Goal: Task Accomplishment & Management: Manage account settings

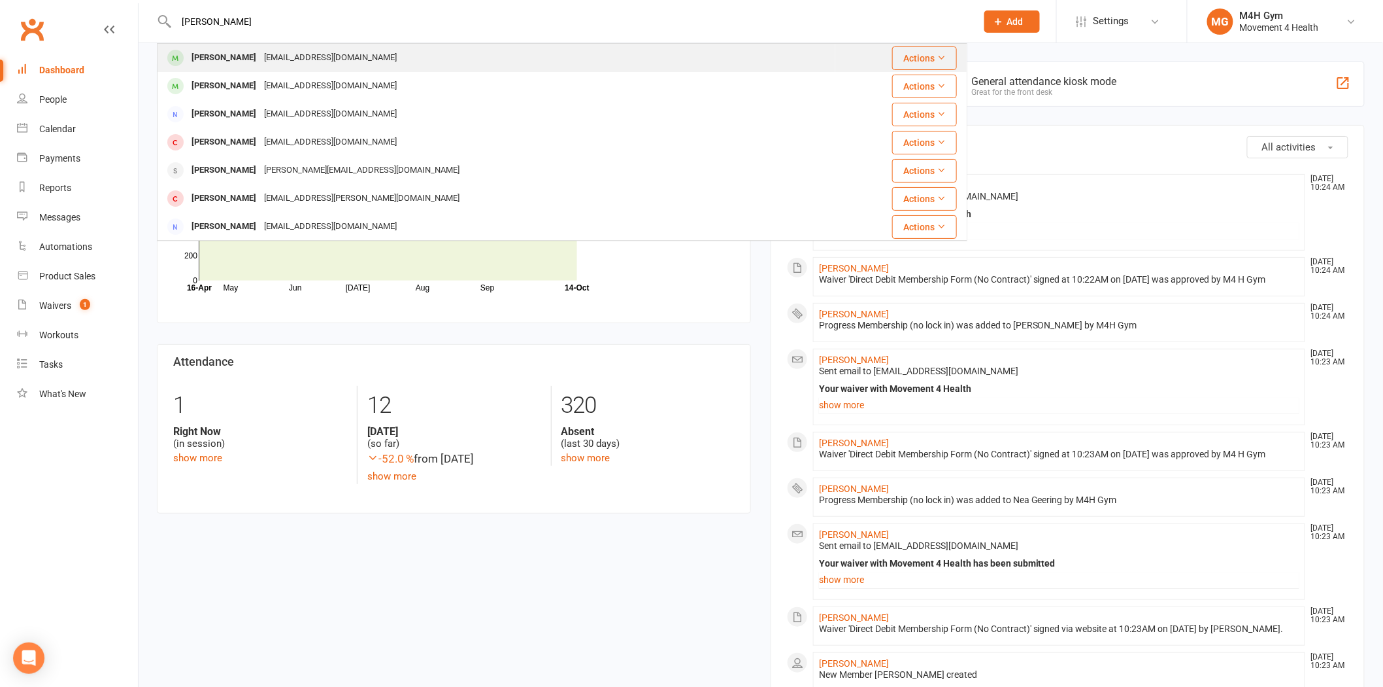
type input "[PERSON_NAME]"
click at [266, 53] on div "[EMAIL_ADDRESS][DOMAIN_NAME]" at bounding box center [330, 57] width 141 height 19
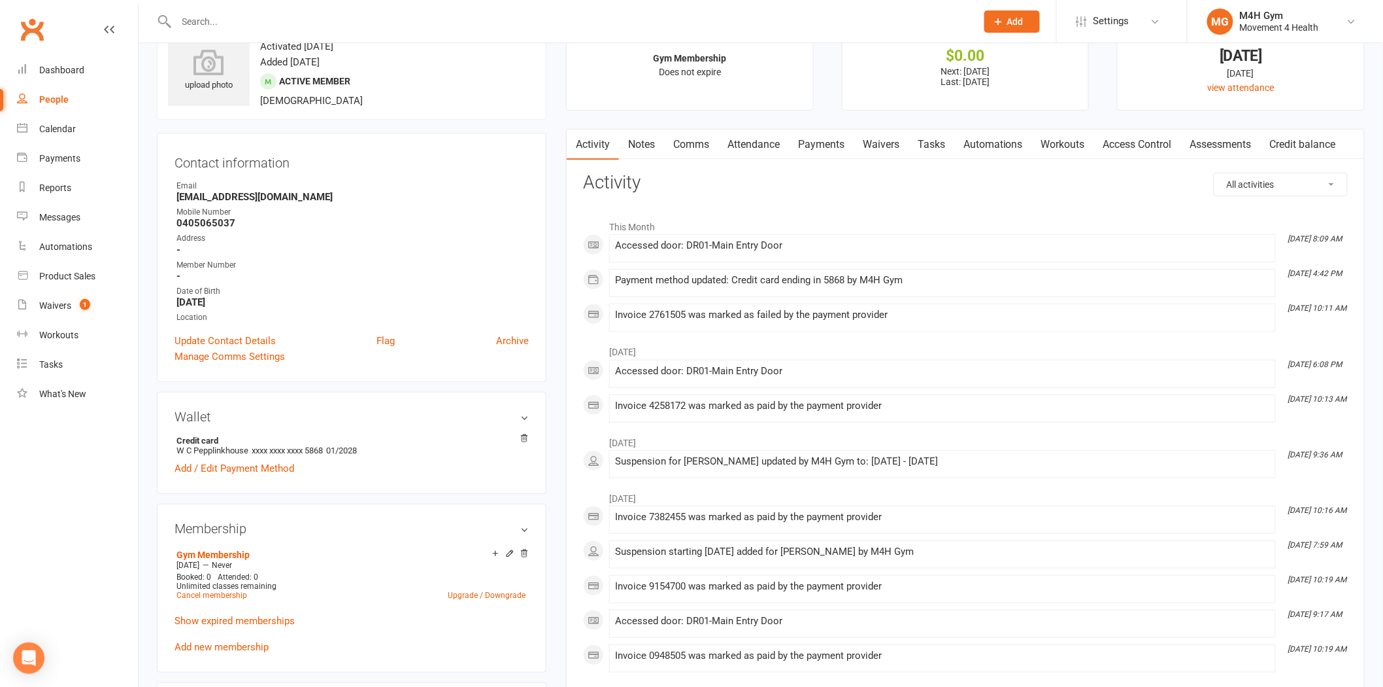
scroll to position [73, 0]
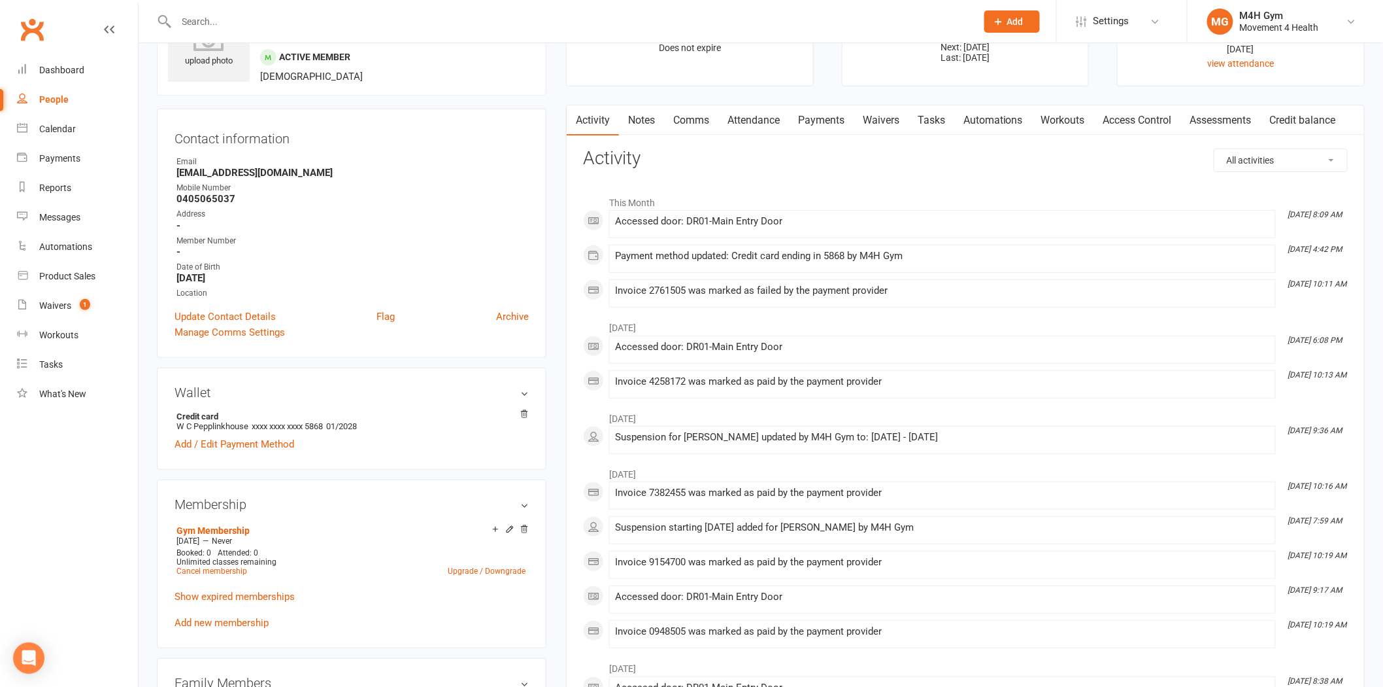
click at [825, 120] on link "Payments" at bounding box center [821, 120] width 65 height 30
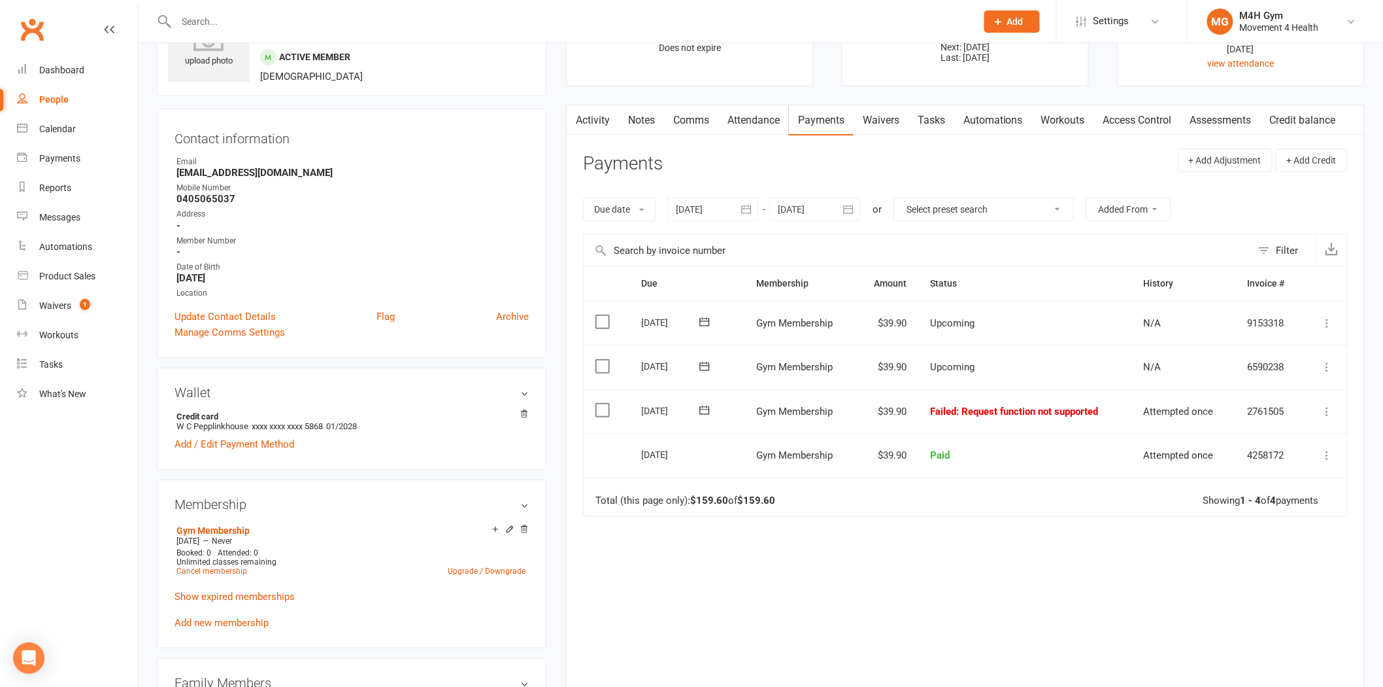
click at [713, 211] on div at bounding box center [714, 209] width 92 height 24
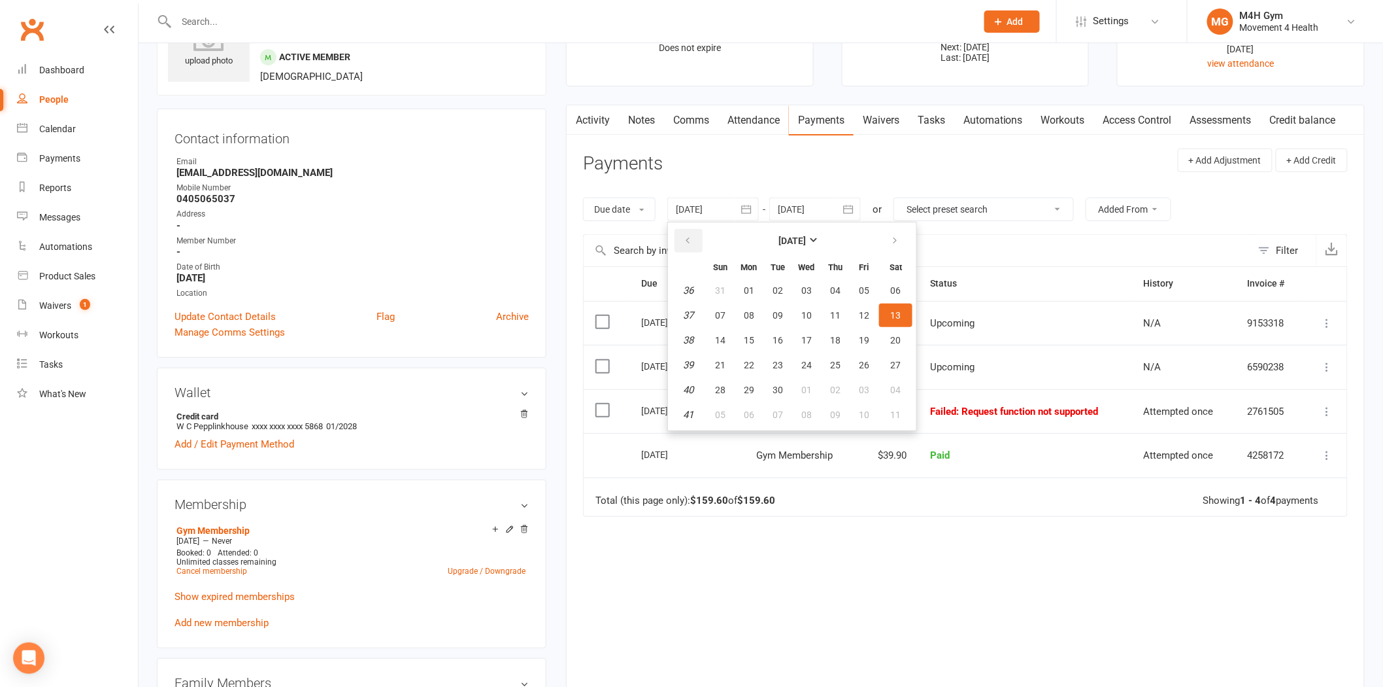
click at [690, 235] on icon "button" at bounding box center [687, 240] width 9 height 10
click at [753, 291] on span "02" at bounding box center [749, 290] width 10 height 10
type input "02 Jun 2025"
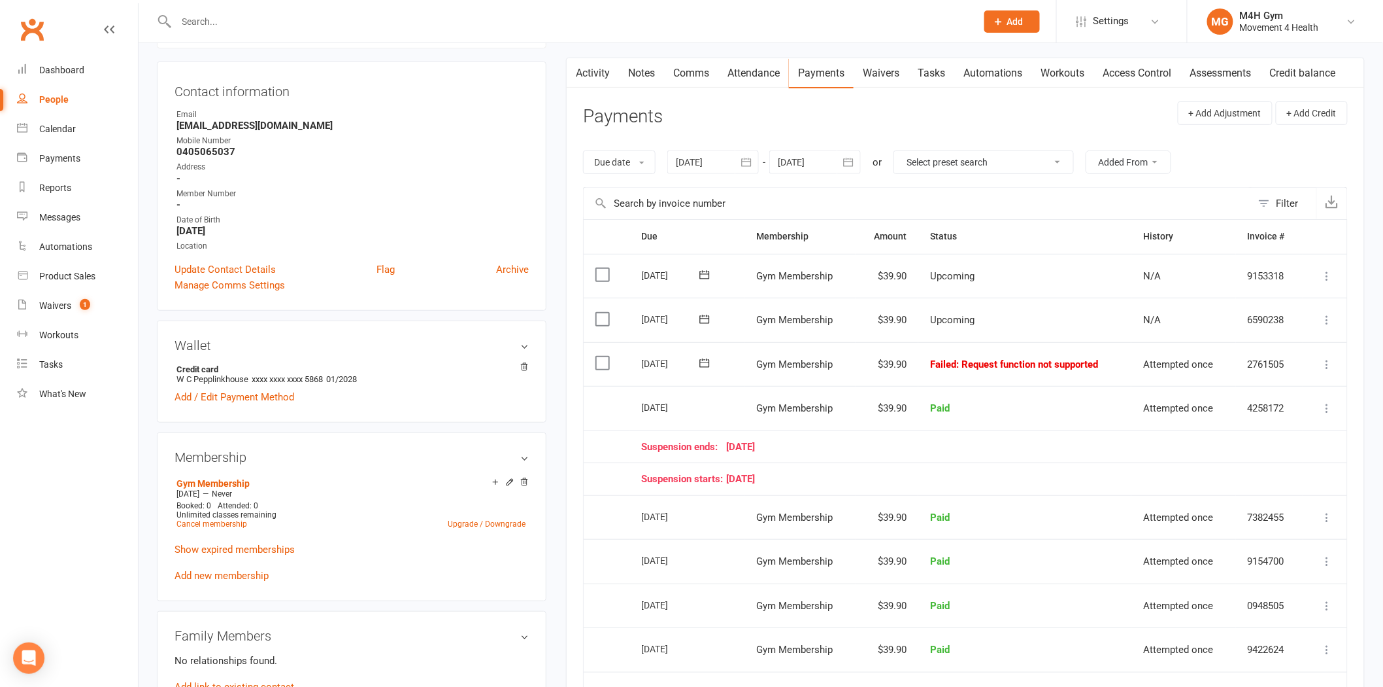
scroll to position [145, 0]
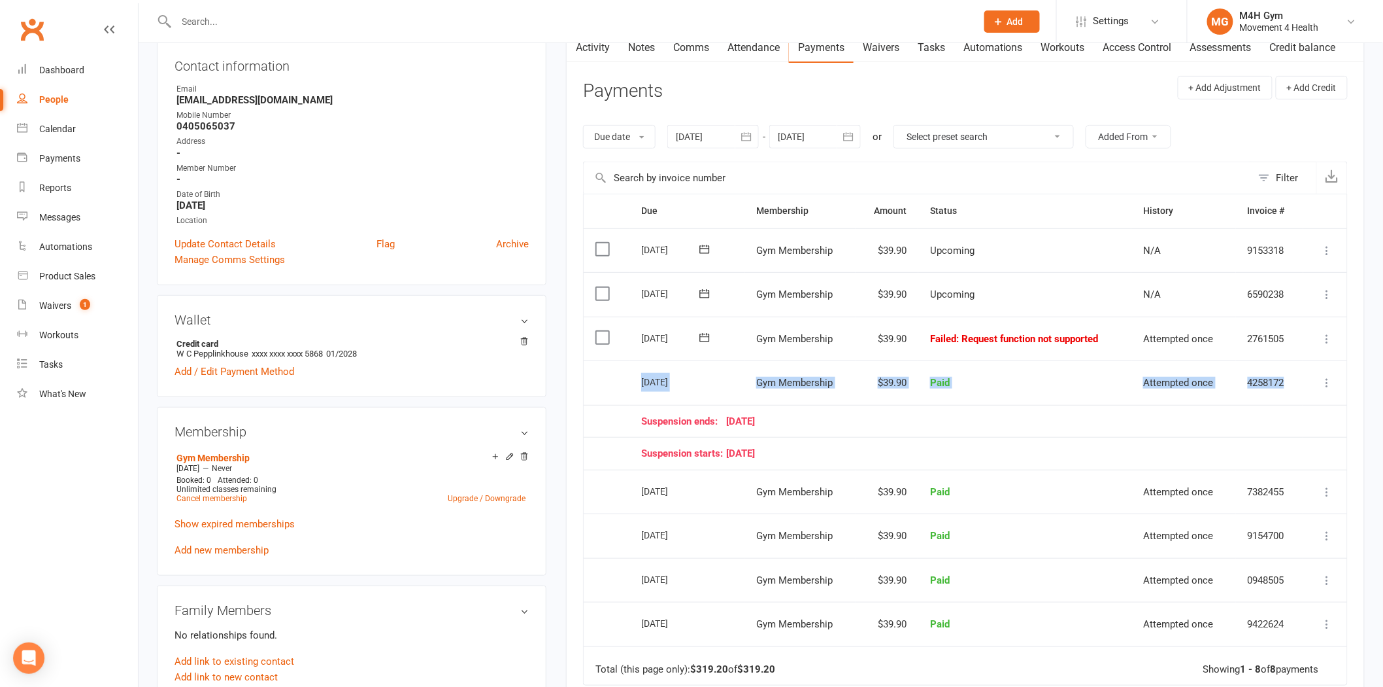
drag, startPoint x: 641, startPoint y: 380, endPoint x: 1327, endPoint y: 377, distance: 686.5
click at [1327, 377] on tr "Select this 18 Sep 2025 Bill Pepplinkhouse Gym Membership $39.90 Paid Attempted…" at bounding box center [966, 382] width 764 height 44
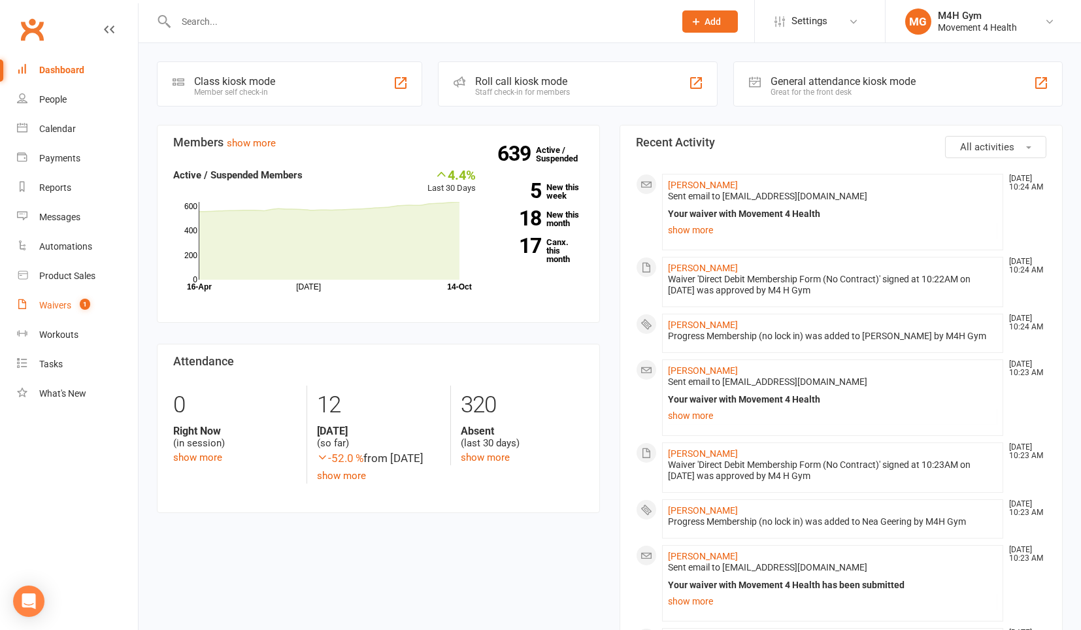
click at [65, 297] on link "Waivers 1" at bounding box center [77, 305] width 121 height 29
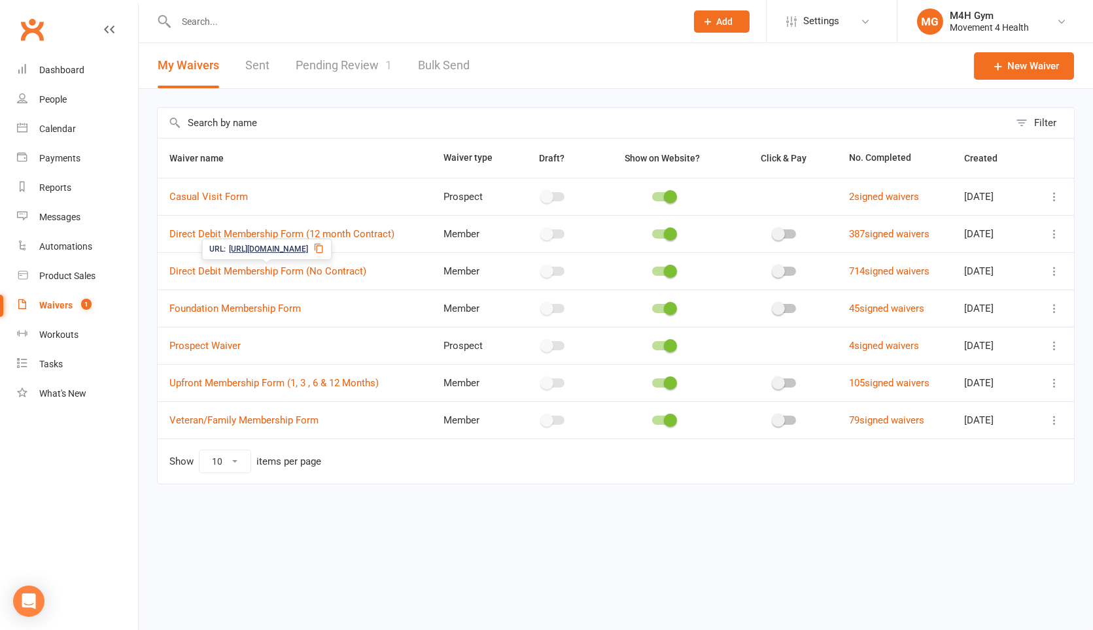
click at [308, 250] on span "[URL][DOMAIN_NAME]" at bounding box center [268, 249] width 79 height 12
click at [308, 249] on span "[URL][DOMAIN_NAME]" at bounding box center [268, 249] width 79 height 12
click at [48, 301] on div "Waivers" at bounding box center [55, 305] width 33 height 10
click at [325, 65] on link "Pending Review 1" at bounding box center [344, 65] width 96 height 45
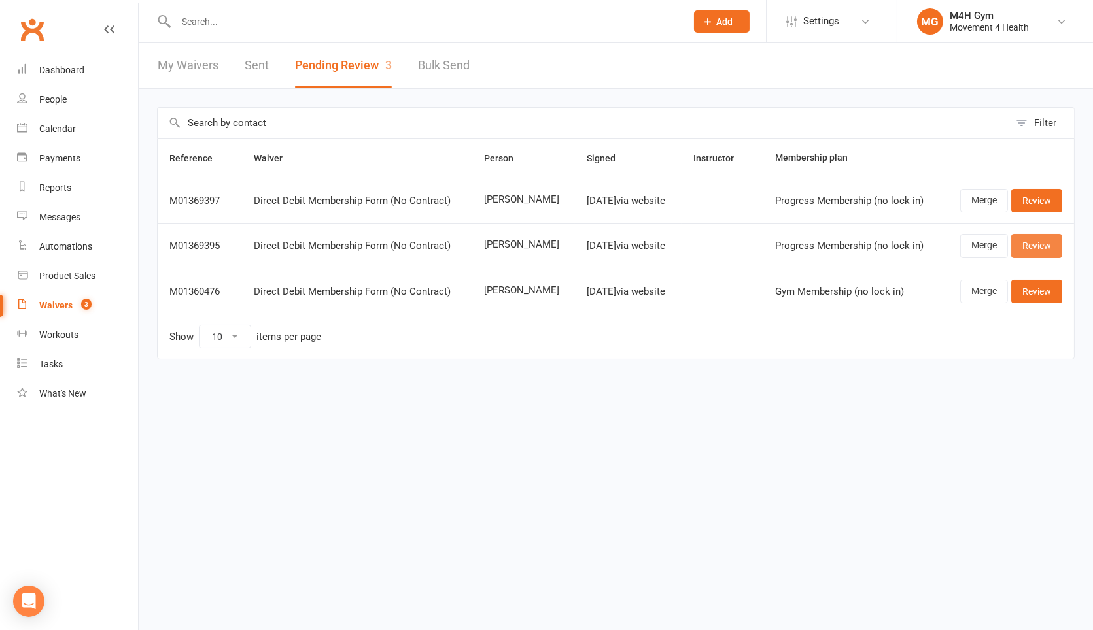
click at [1031, 247] on link "Review" at bounding box center [1036, 246] width 51 height 24
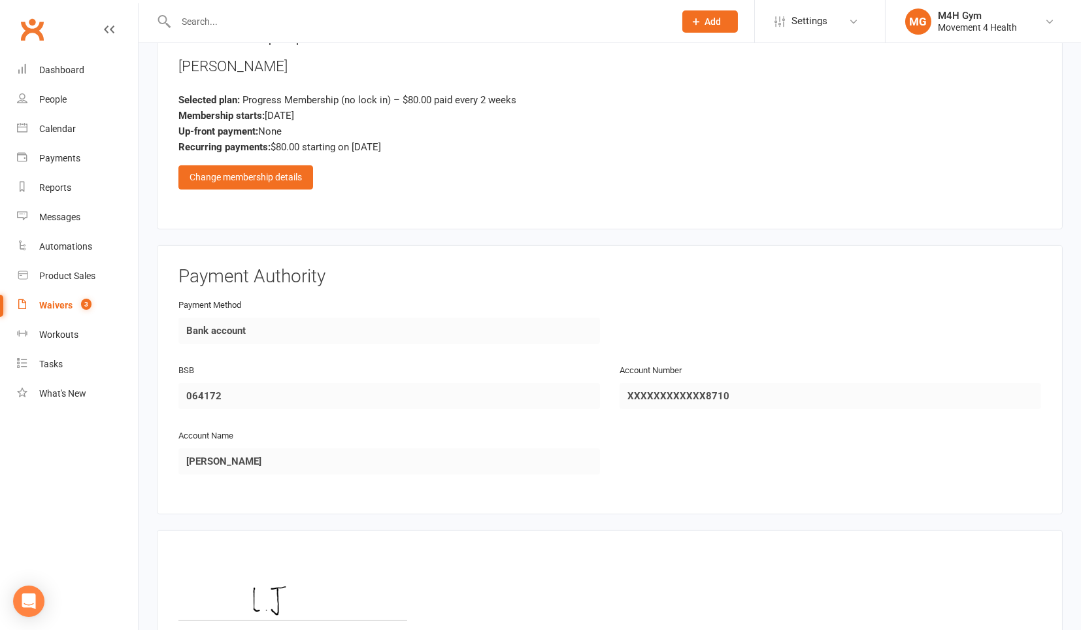
scroll to position [835, 0]
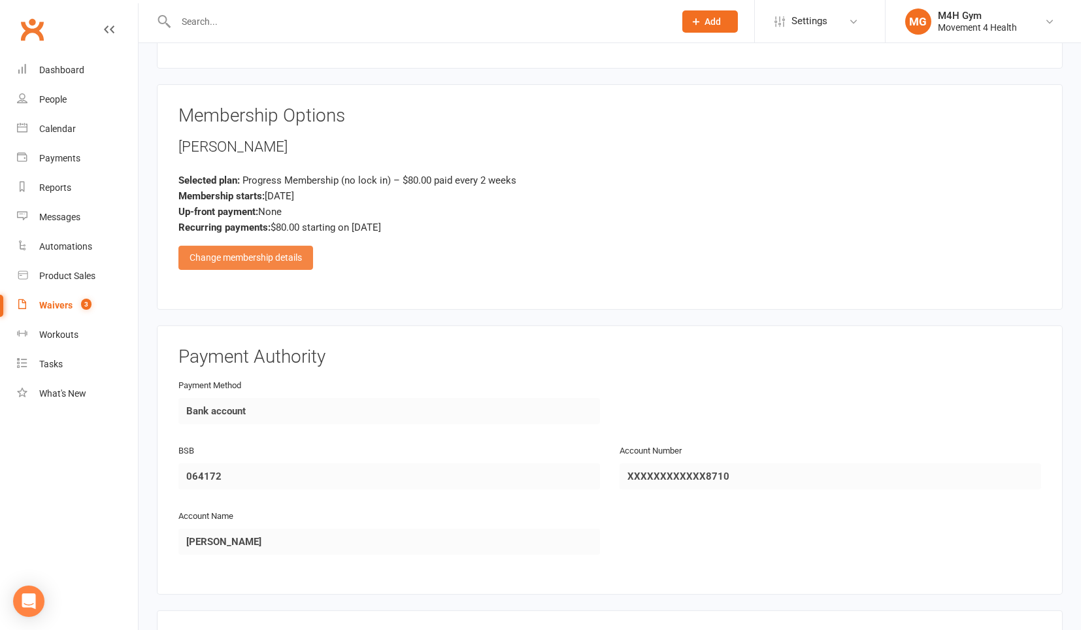
click at [256, 253] on div "Change membership details" at bounding box center [245, 258] width 135 height 24
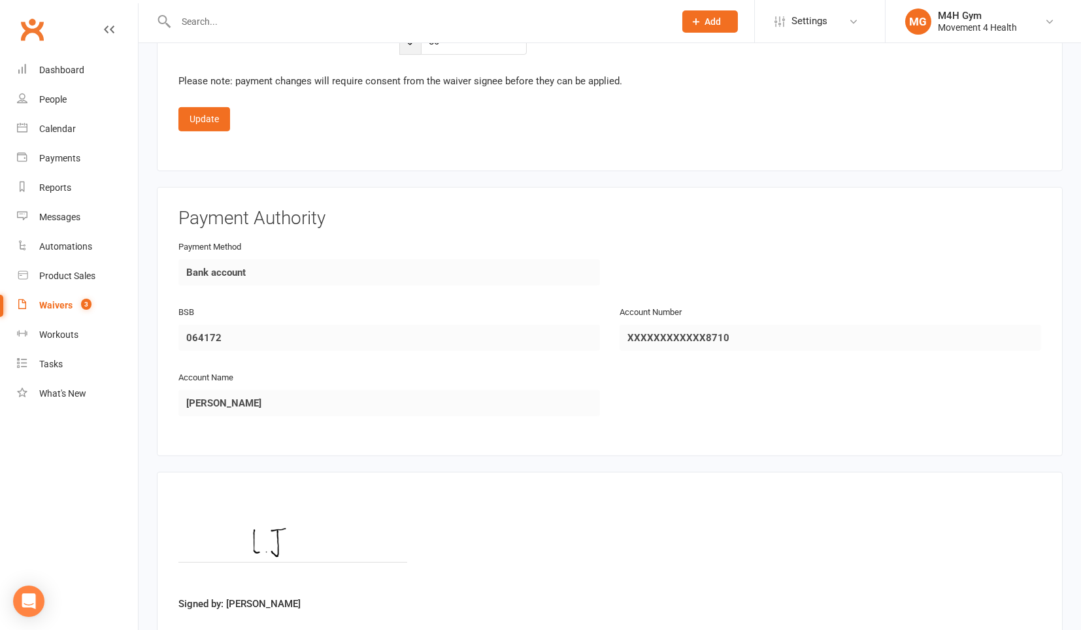
scroll to position [1596, 0]
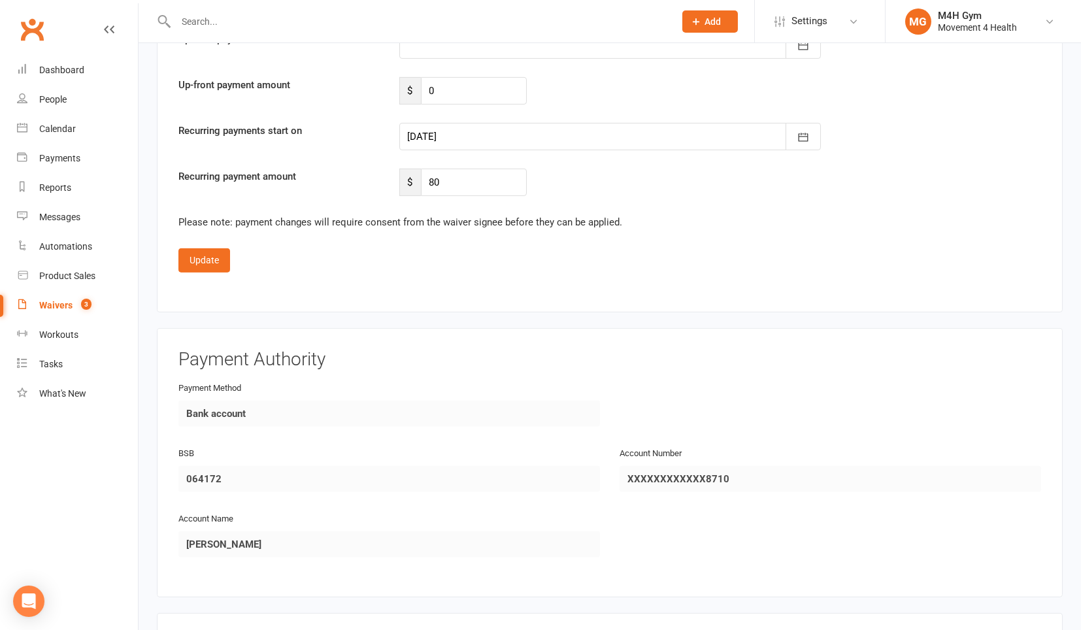
click at [583, 123] on div at bounding box center [610, 136] width 422 height 27
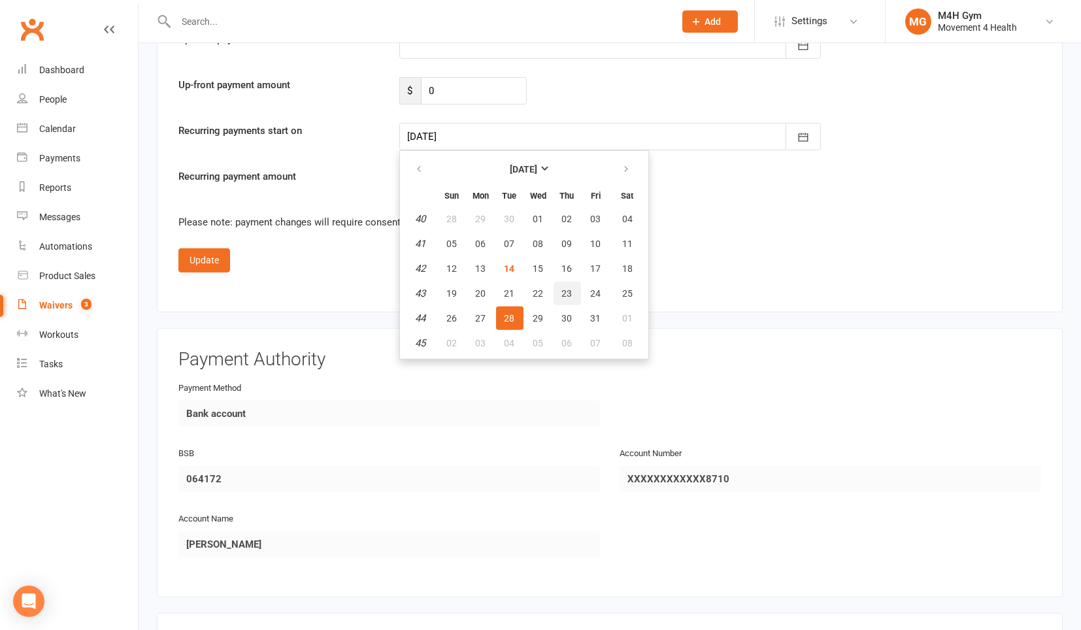
click at [555, 282] on button "23" at bounding box center [567, 294] width 27 height 24
type input "[DATE]"
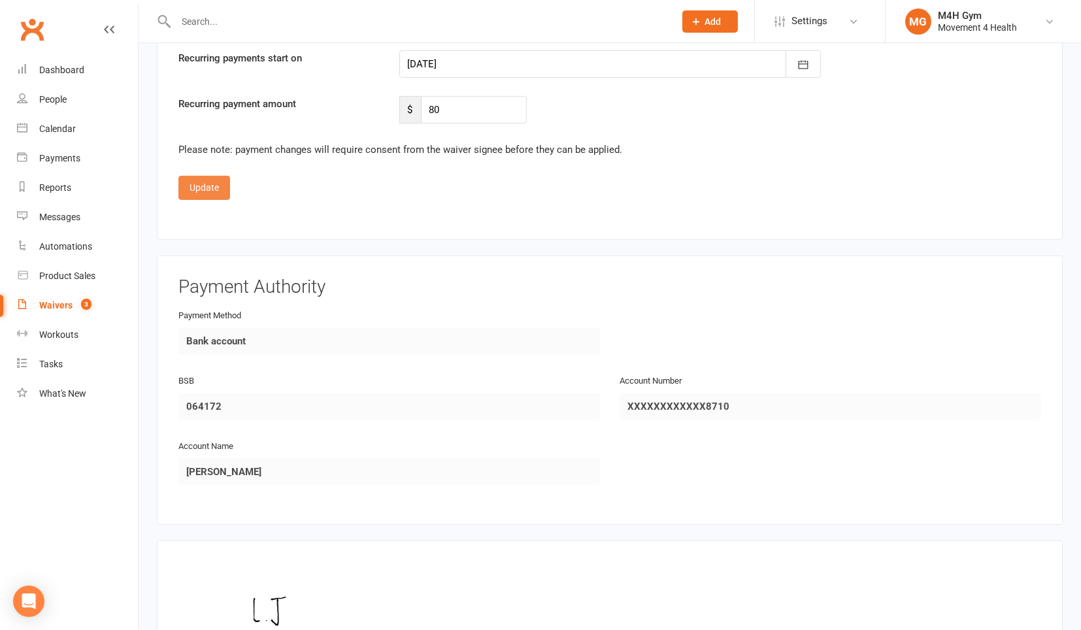
click at [201, 176] on button "Update" at bounding box center [204, 188] width 52 height 24
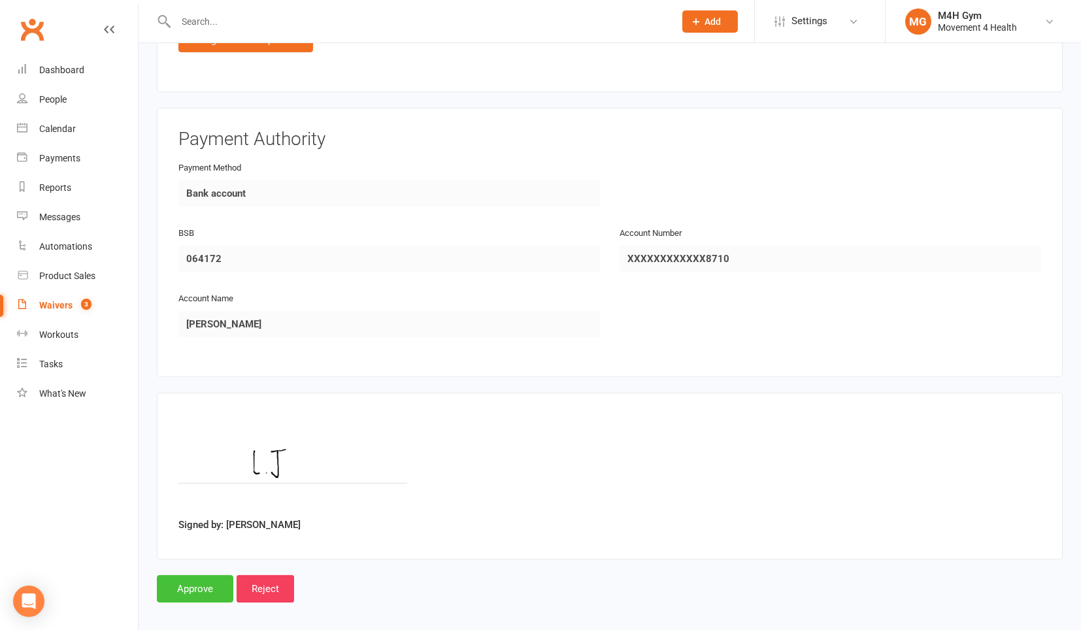
click at [190, 583] on input "Approve" at bounding box center [195, 588] width 76 height 27
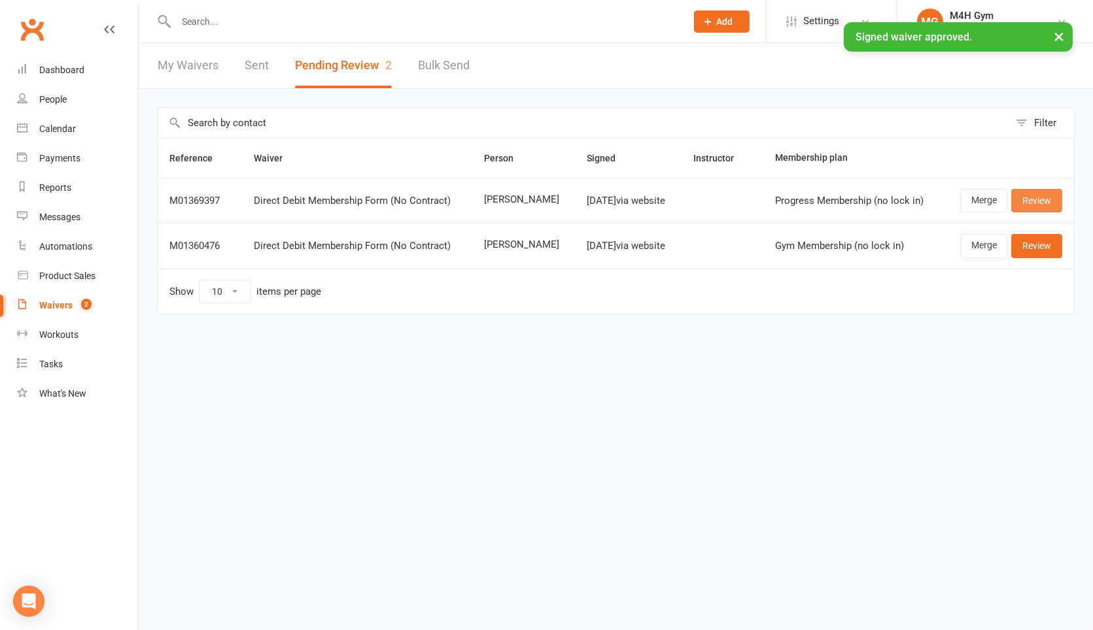
click at [1048, 197] on link "Review" at bounding box center [1036, 201] width 51 height 24
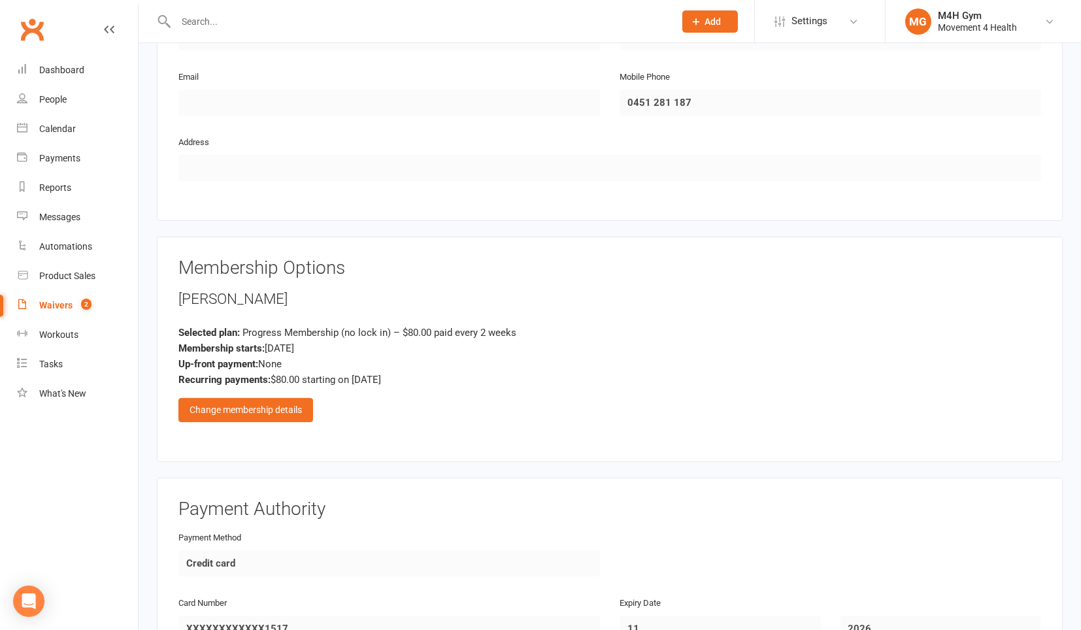
scroll to position [799, 0]
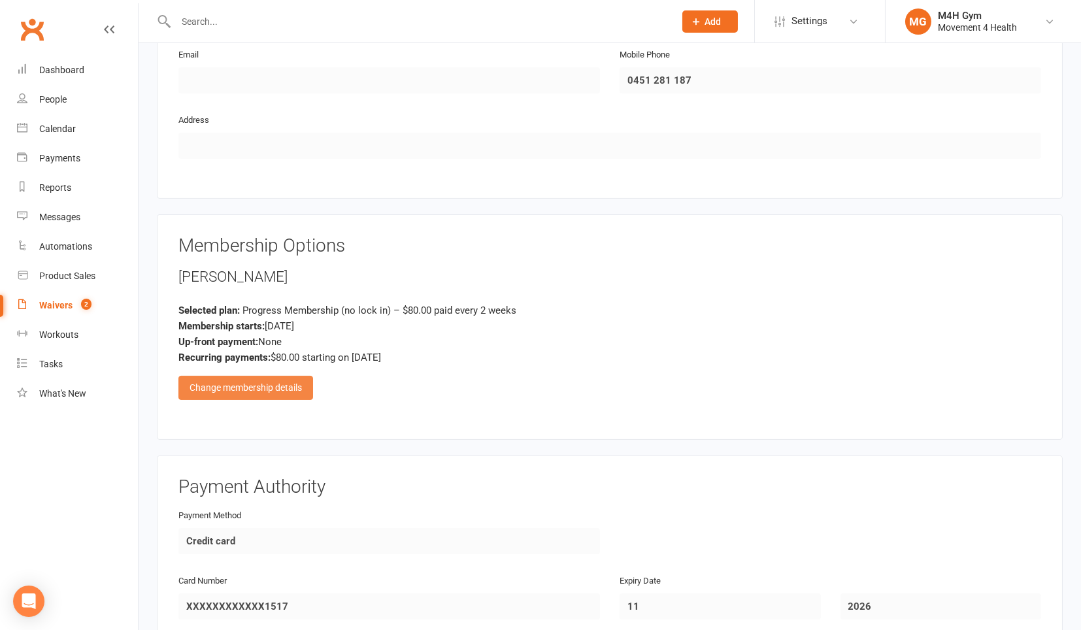
click at [276, 390] on div "Change membership details" at bounding box center [245, 388] width 135 height 24
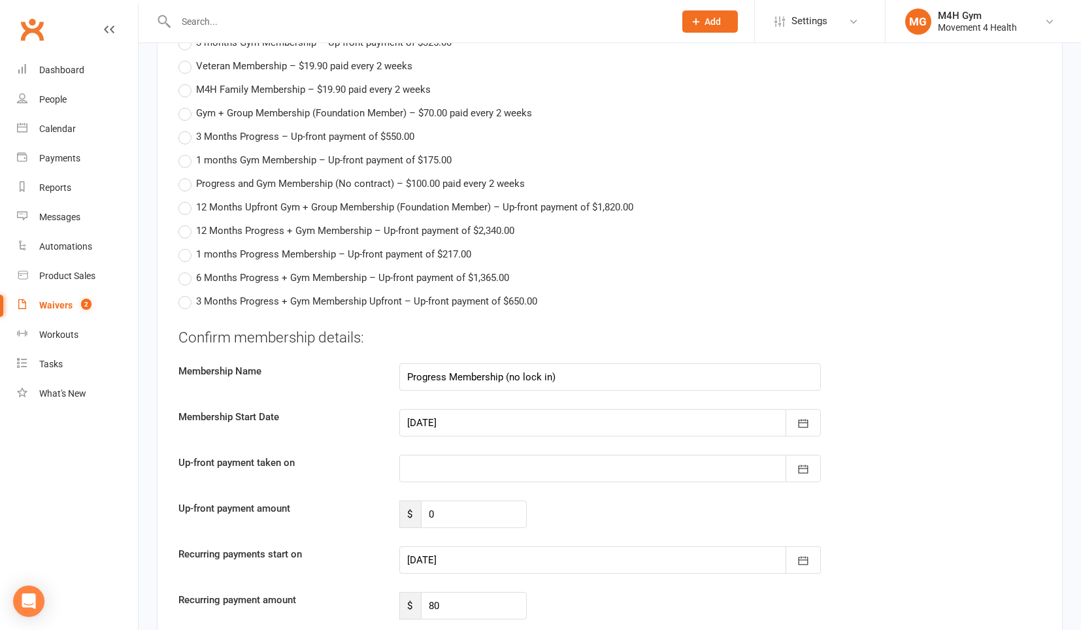
scroll to position [1380, 0]
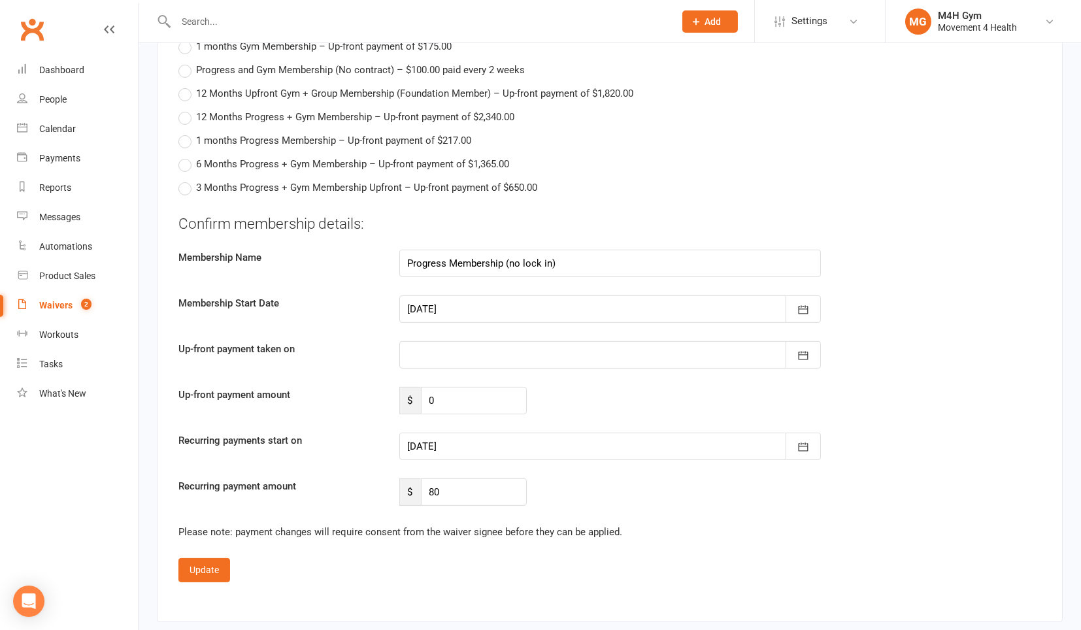
click at [548, 437] on div at bounding box center [610, 446] width 422 height 27
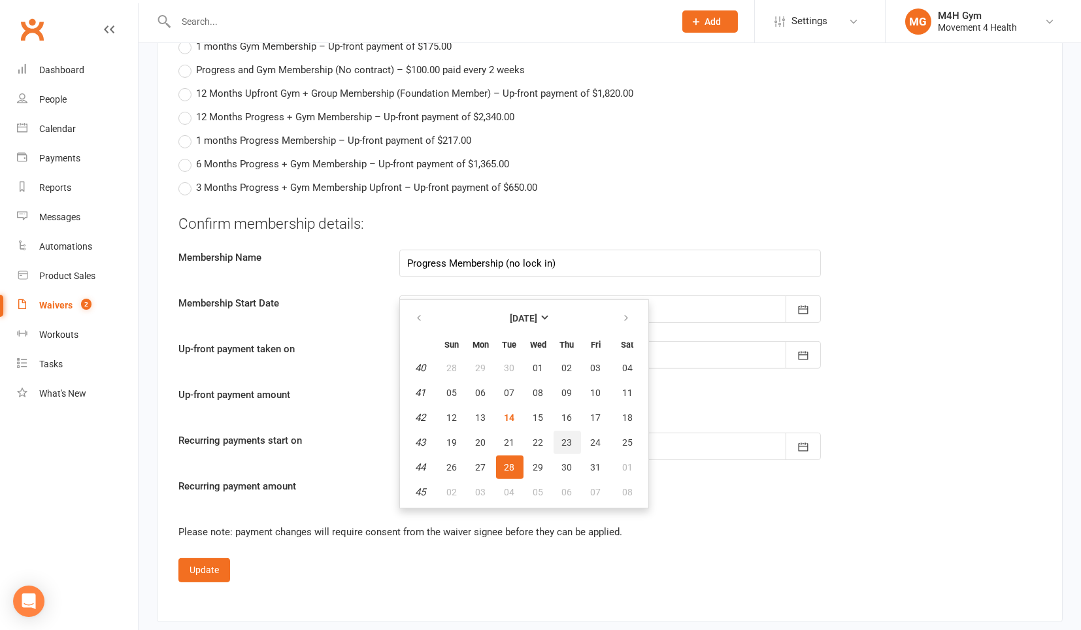
click at [562, 437] on span "23" at bounding box center [567, 442] width 10 height 10
type input "[DATE]"
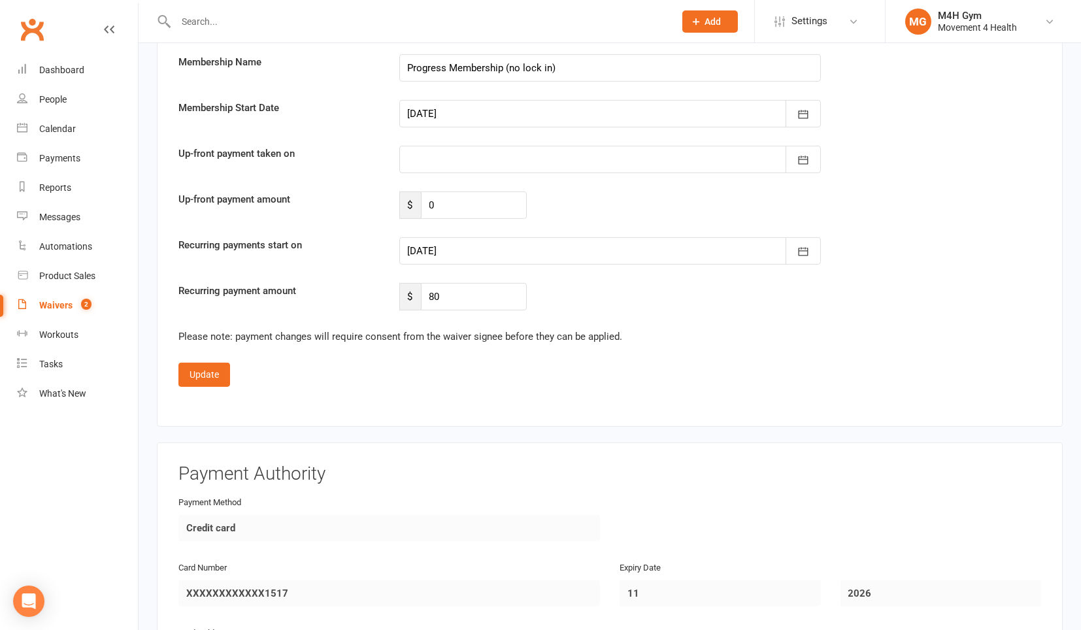
scroll to position [1598, 0]
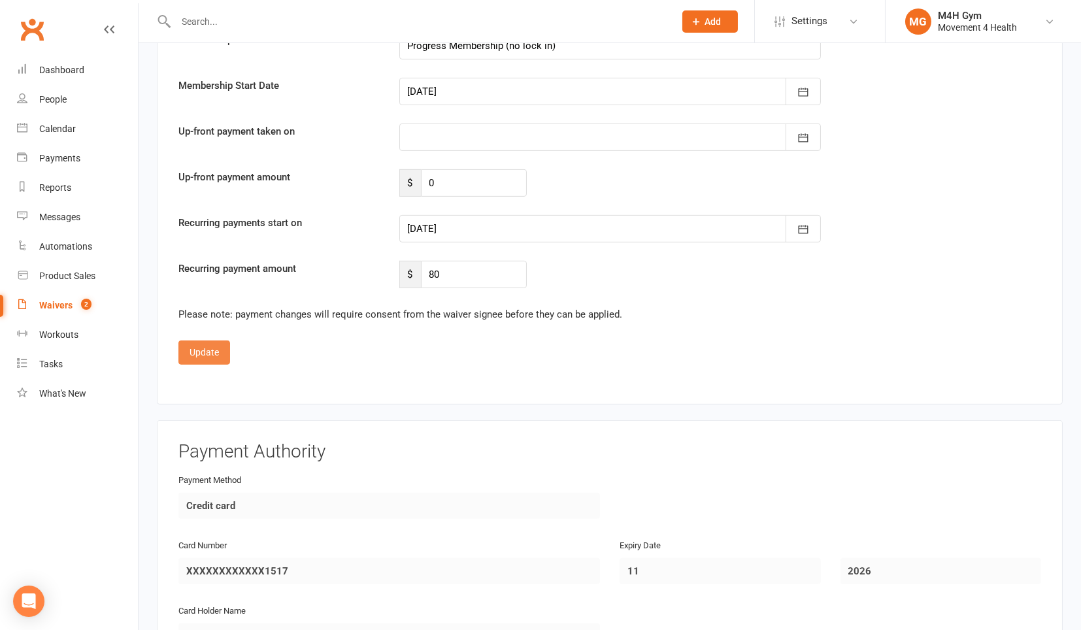
click at [199, 341] on button "Update" at bounding box center [204, 353] width 52 height 24
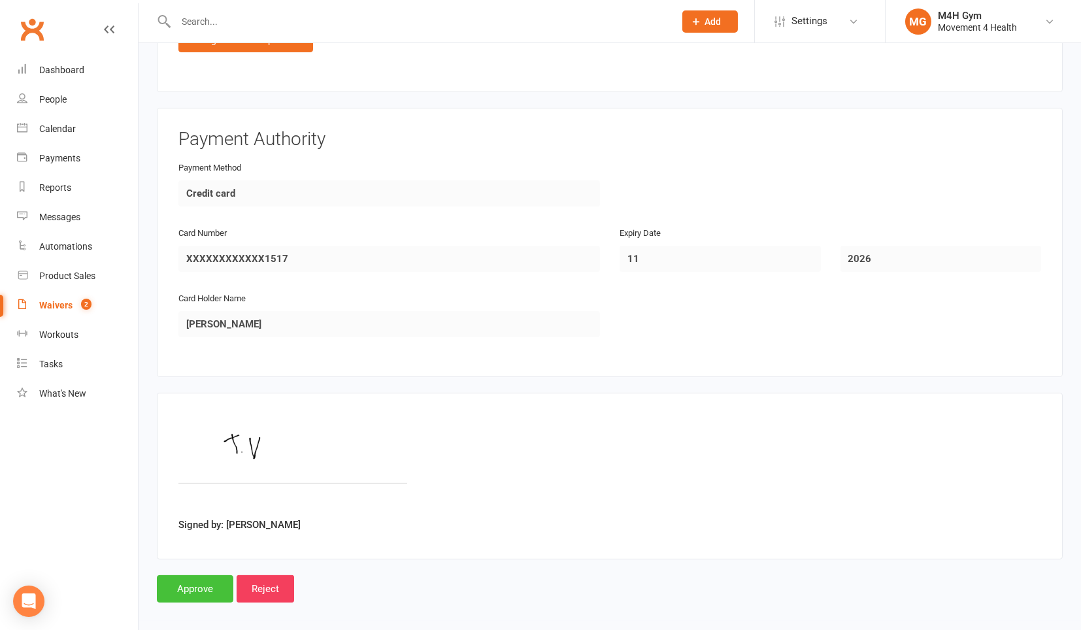
click at [188, 579] on input "Approve" at bounding box center [195, 588] width 76 height 27
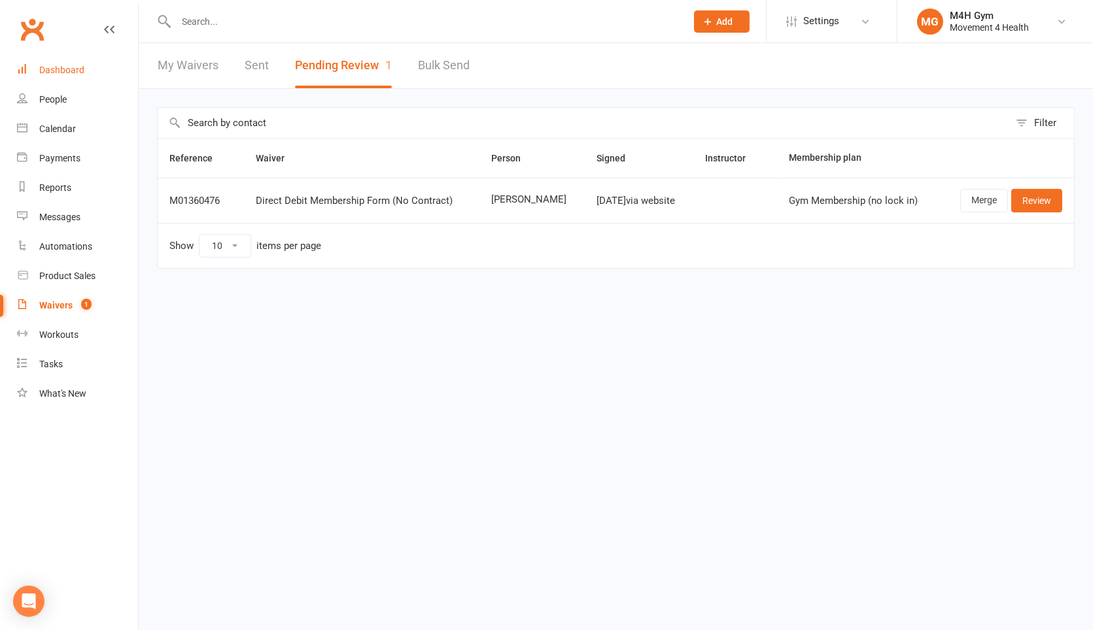
click at [80, 68] on div "Dashboard" at bounding box center [61, 70] width 45 height 10
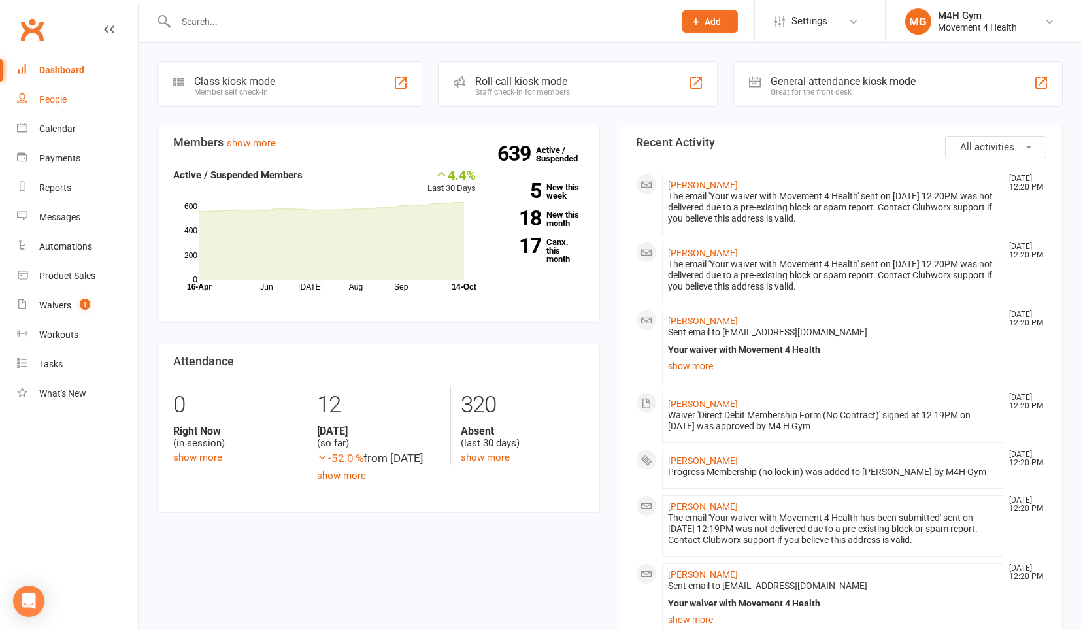
click at [71, 103] on link "People" at bounding box center [77, 99] width 121 height 29
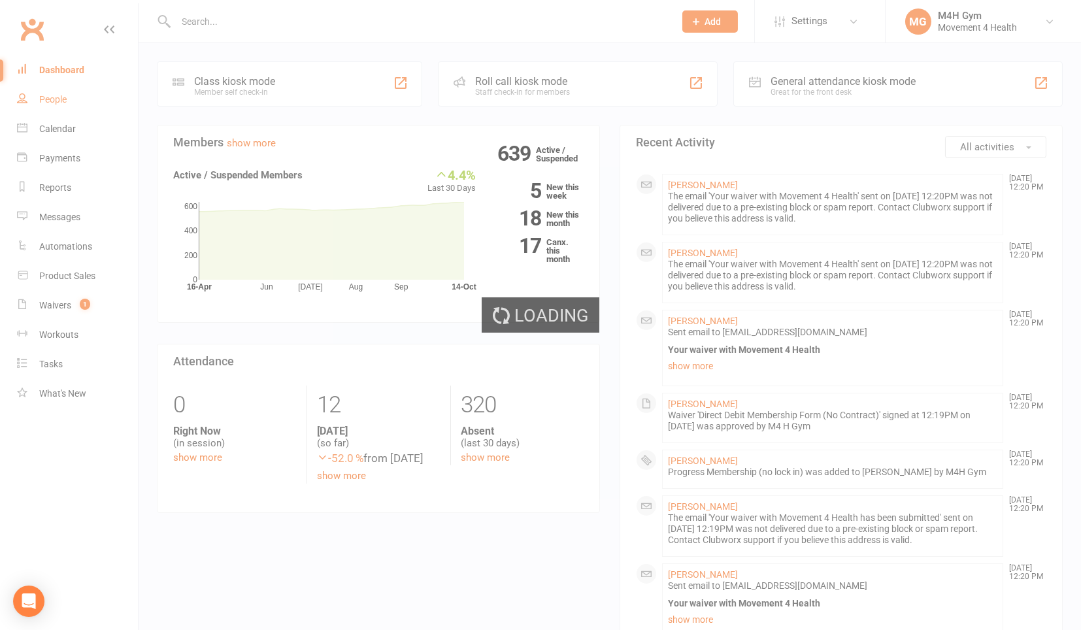
select select "100"
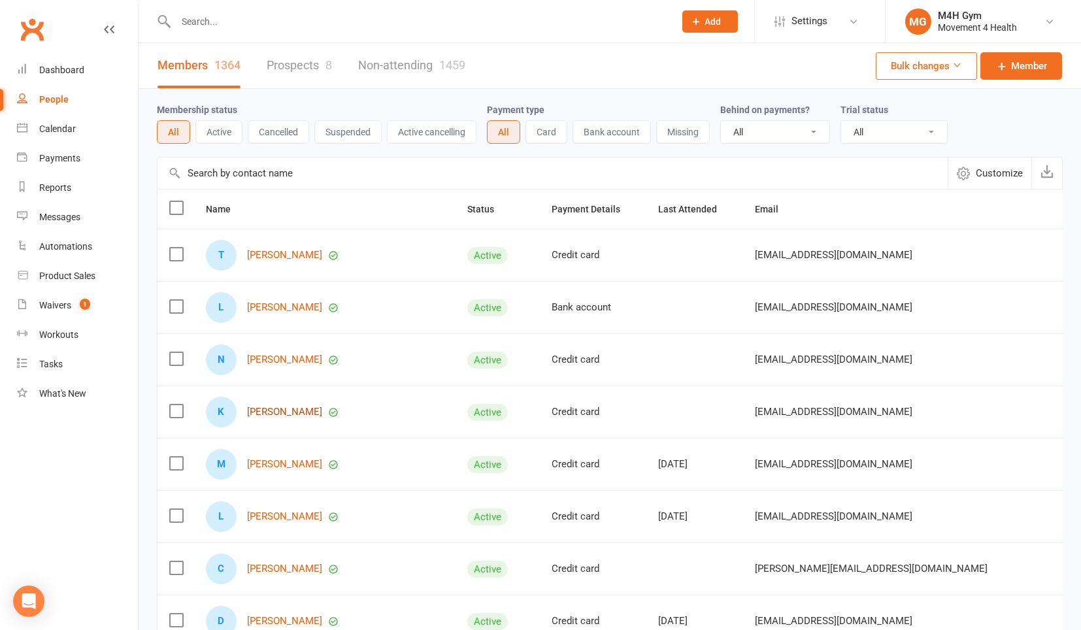
click at [271, 408] on link "[PERSON_NAME]" at bounding box center [284, 412] width 75 height 11
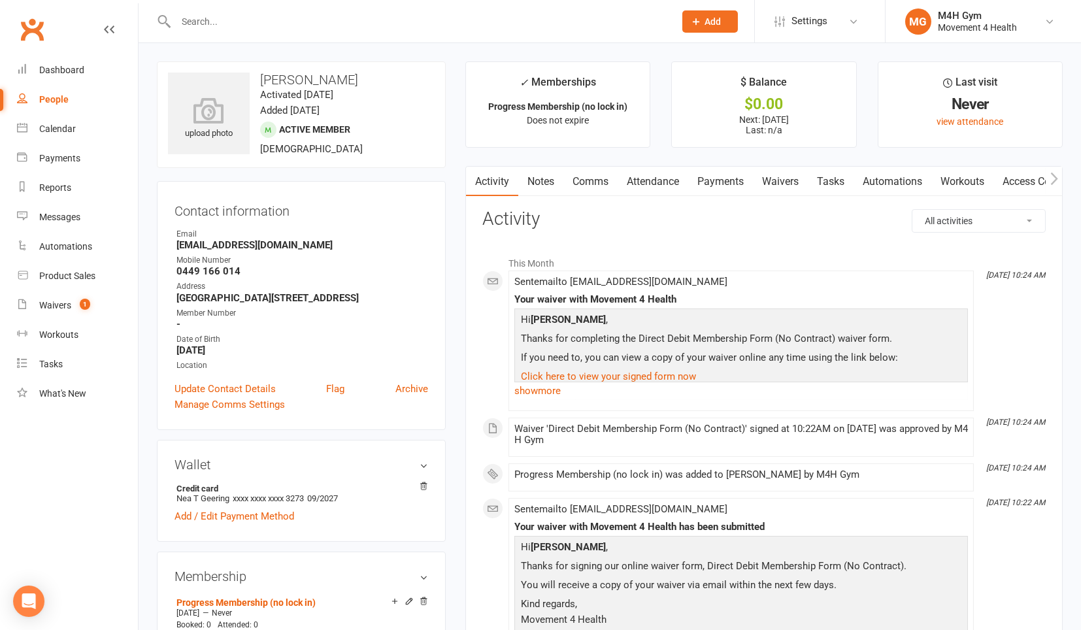
click at [71, 94] on link "People" at bounding box center [77, 99] width 121 height 29
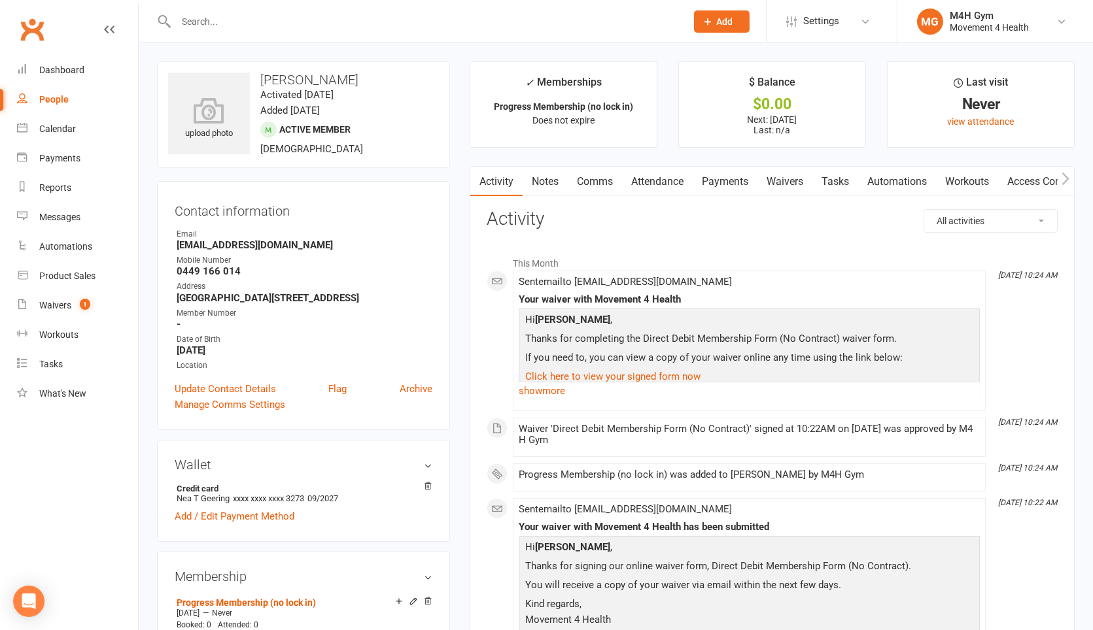
select select "100"
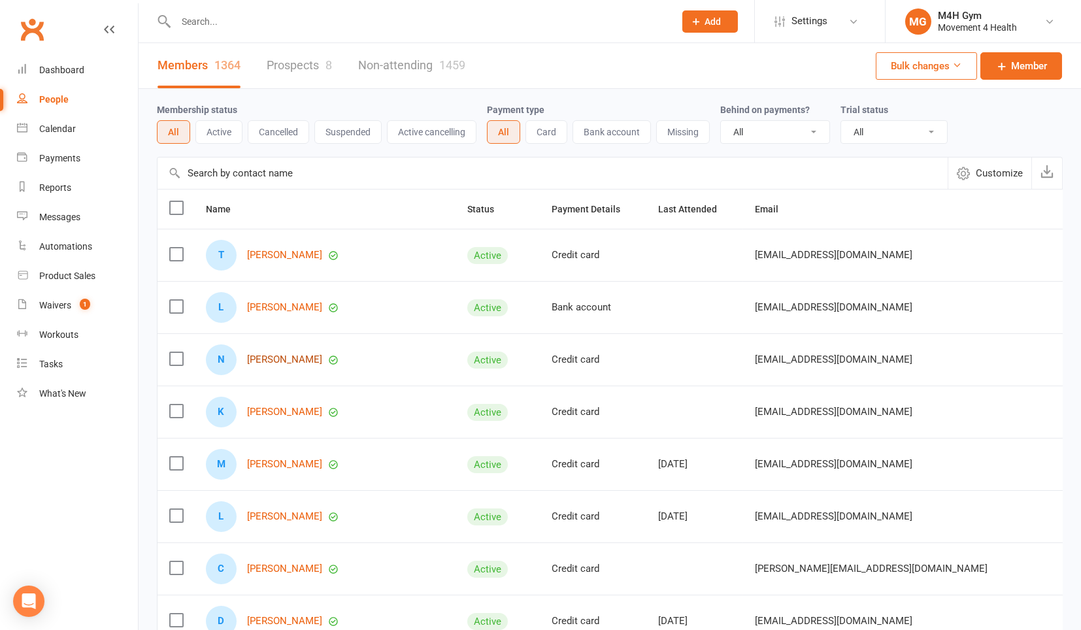
click at [275, 360] on link "[PERSON_NAME]" at bounding box center [284, 359] width 75 height 11
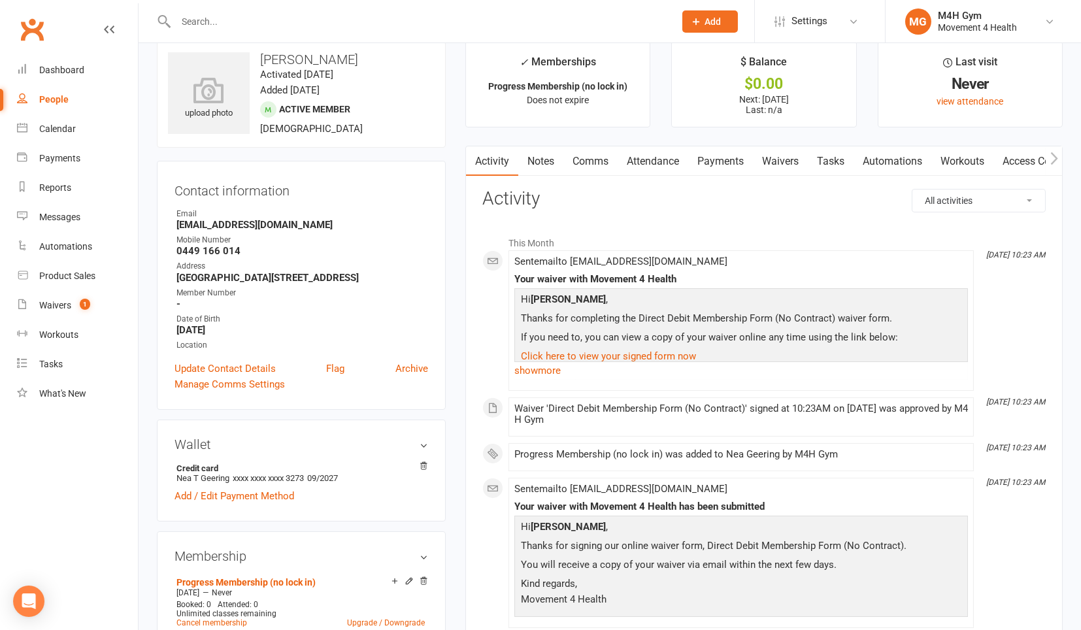
scroll to position [73, 0]
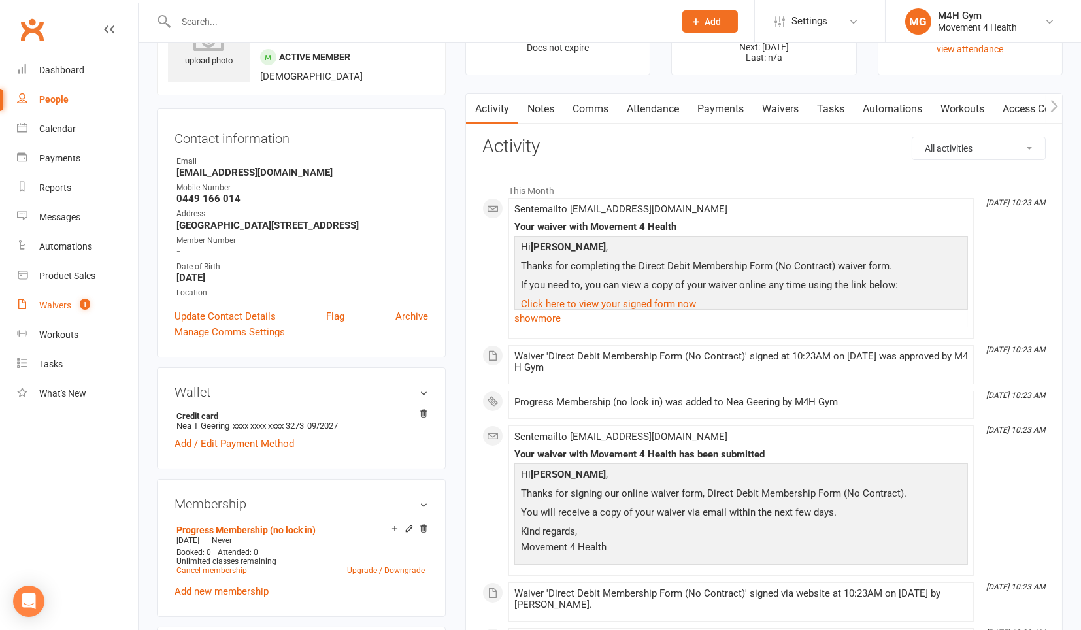
click at [46, 301] on div "Waivers" at bounding box center [55, 305] width 32 height 10
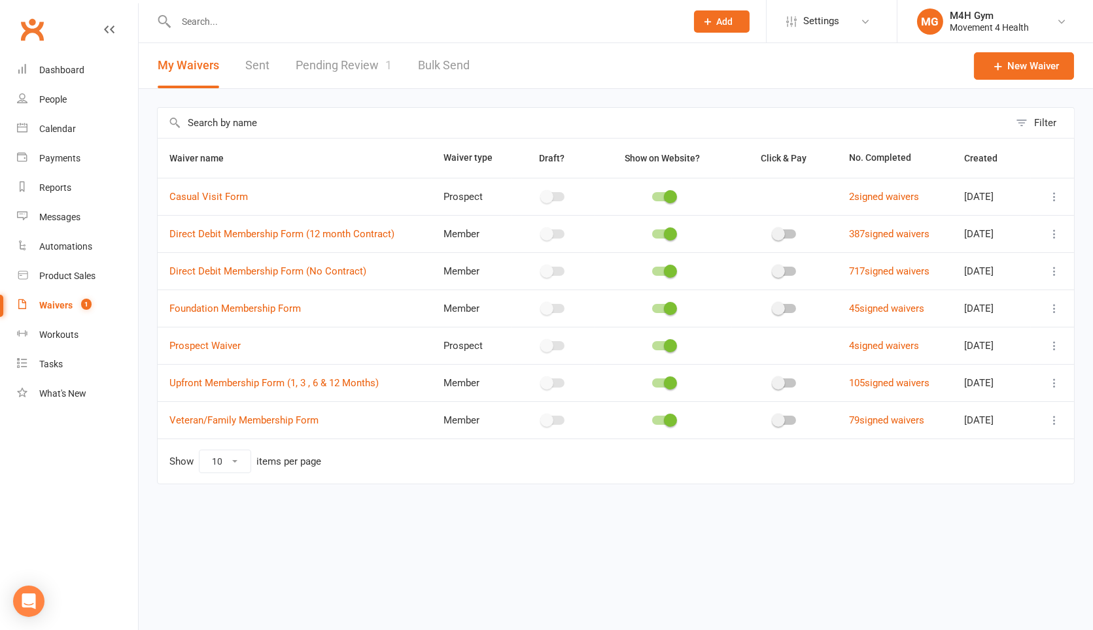
click at [367, 76] on link "Pending Review 1" at bounding box center [344, 65] width 96 height 45
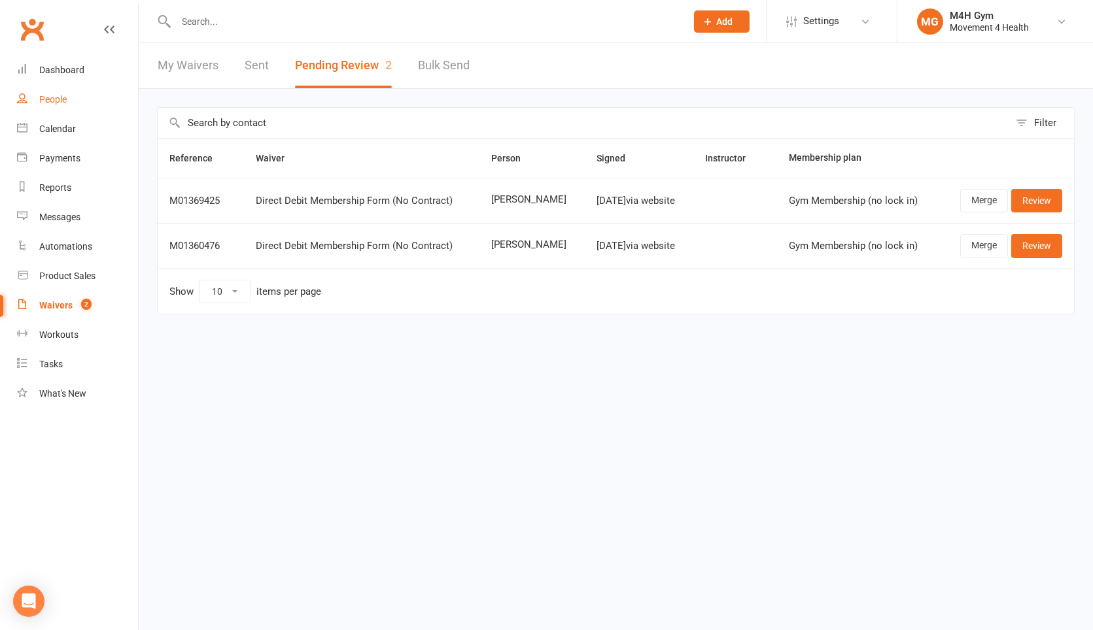
click at [91, 110] on link "People" at bounding box center [77, 99] width 121 height 29
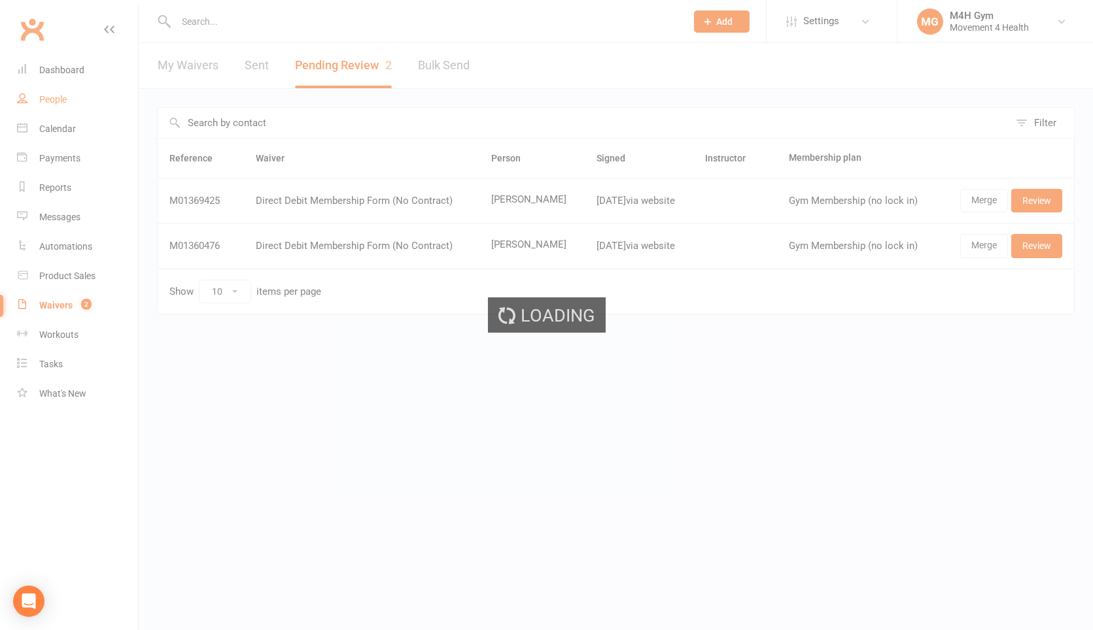
select select "100"
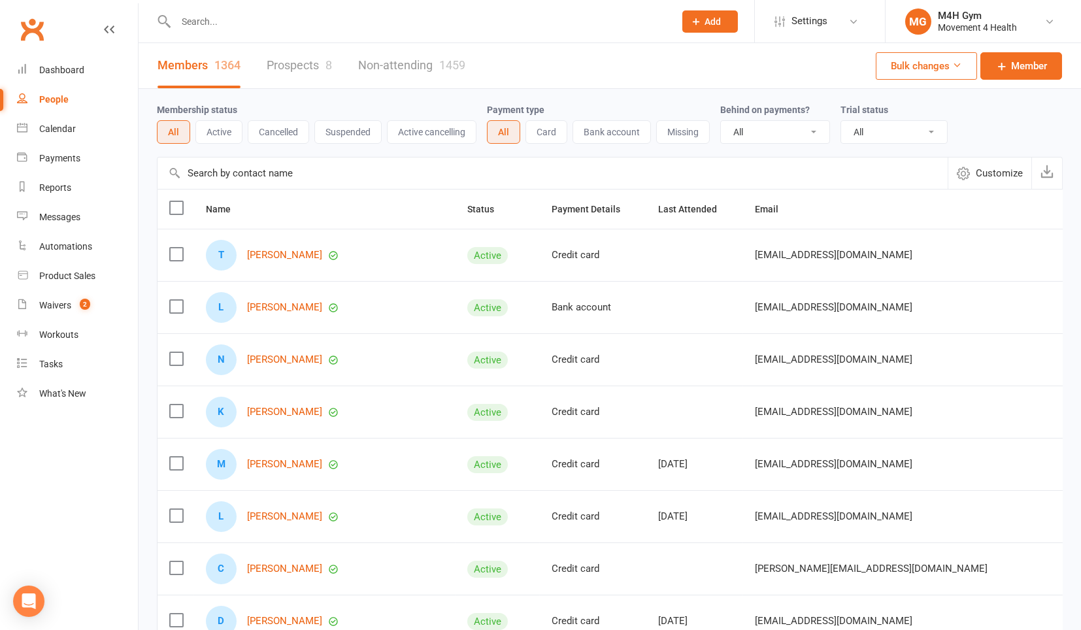
click at [465, 24] on input "text" at bounding box center [419, 21] width 494 height 18
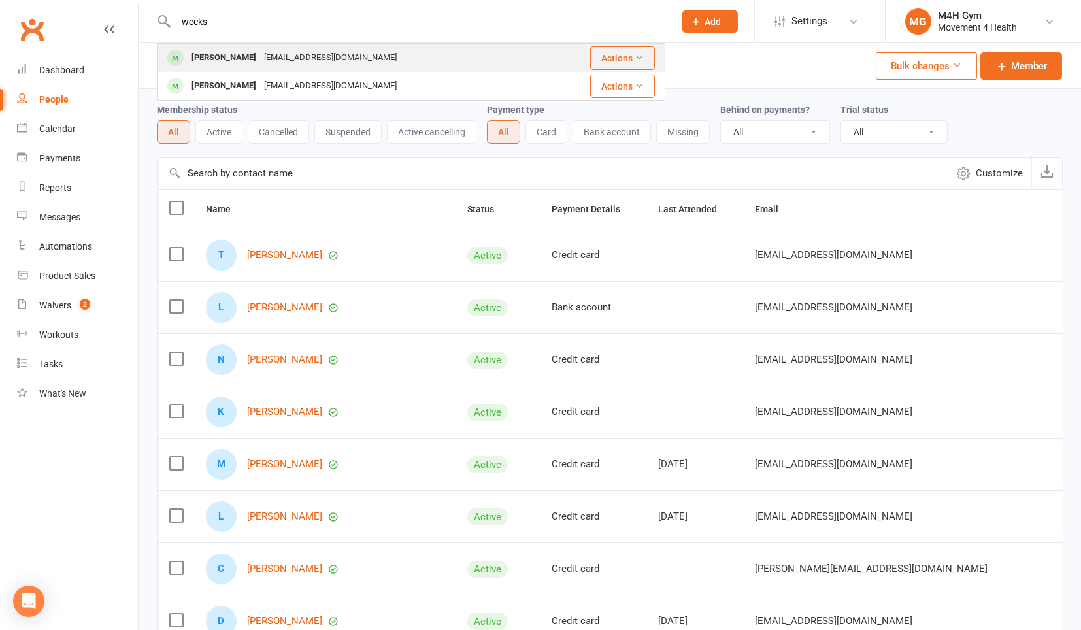
type input "weeks"
click at [304, 53] on div "[EMAIL_ADDRESS][DOMAIN_NAME]" at bounding box center [330, 57] width 141 height 19
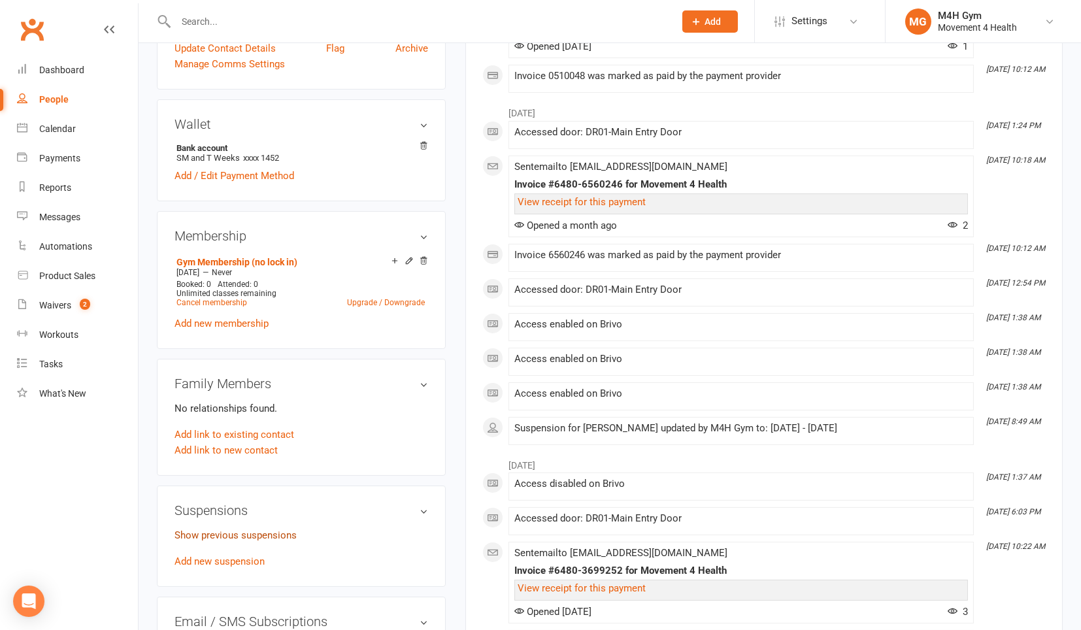
scroll to position [363, 0]
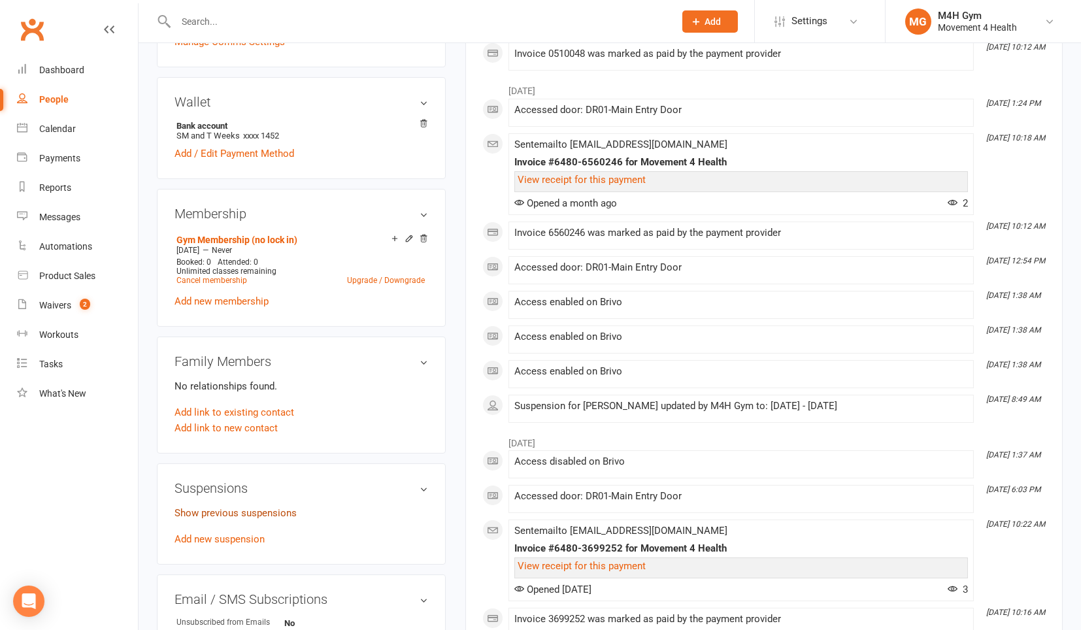
click at [273, 507] on link "Show previous suspensions" at bounding box center [236, 513] width 122 height 12
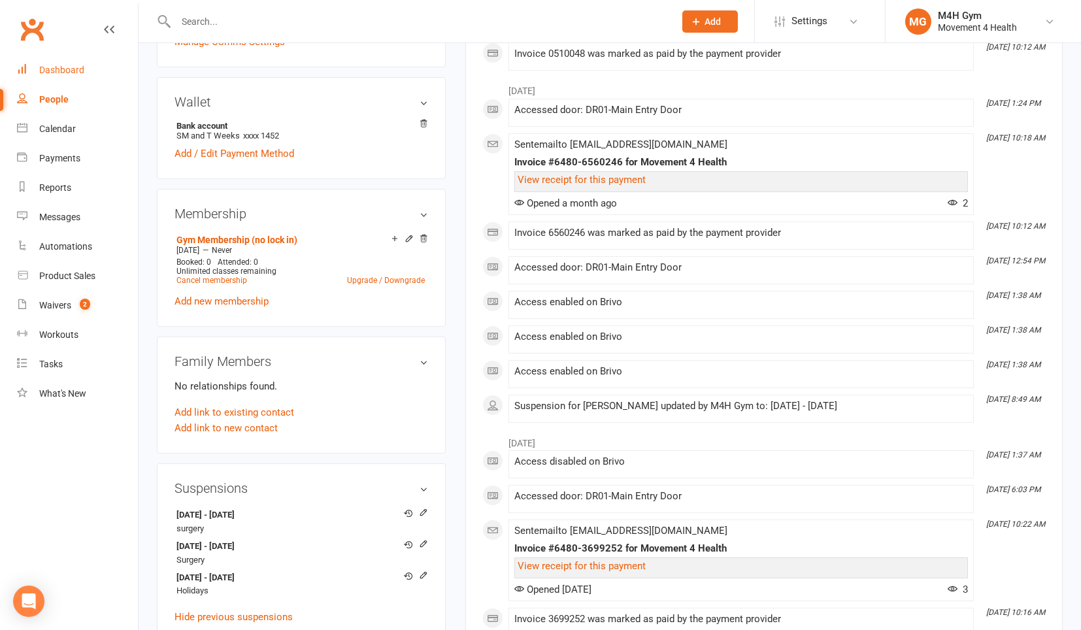
click at [78, 68] on div "Dashboard" at bounding box center [61, 70] width 45 height 10
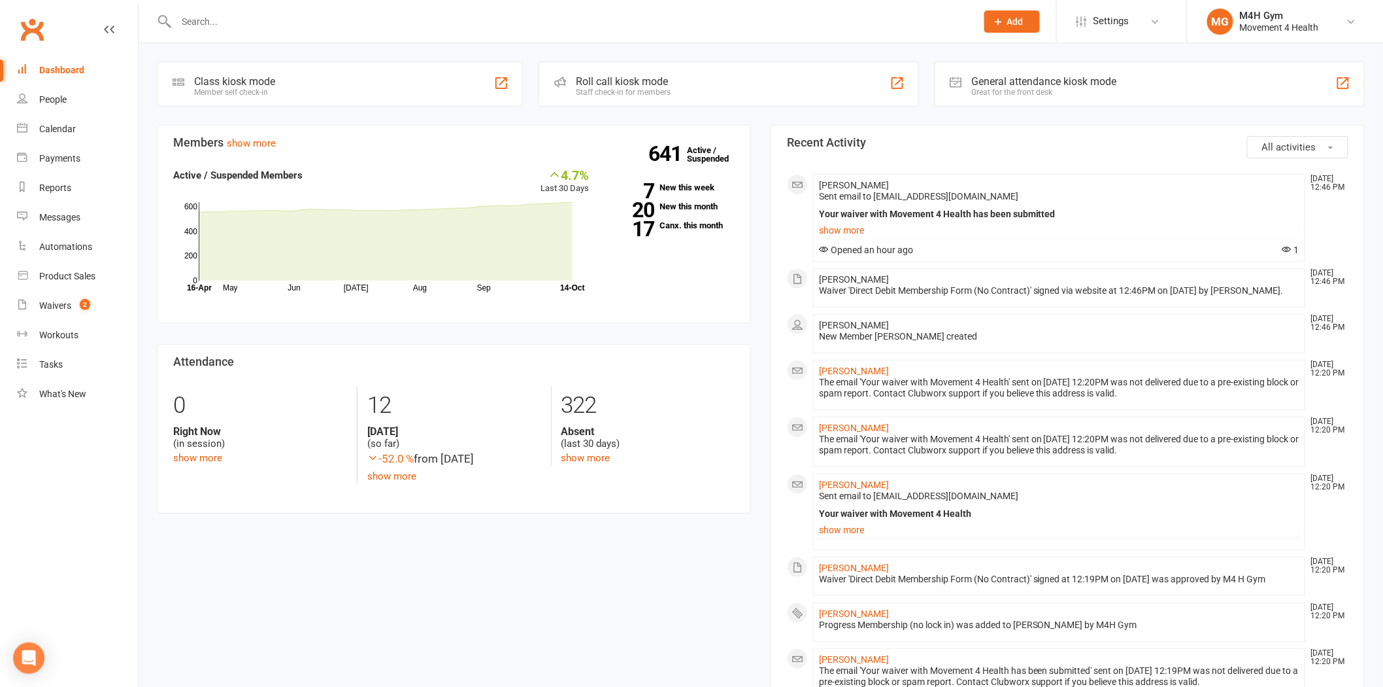
click at [69, 67] on div "Dashboard" at bounding box center [61, 70] width 45 height 10
click at [680, 222] on link "17 Canx. this month" at bounding box center [672, 225] width 126 height 8
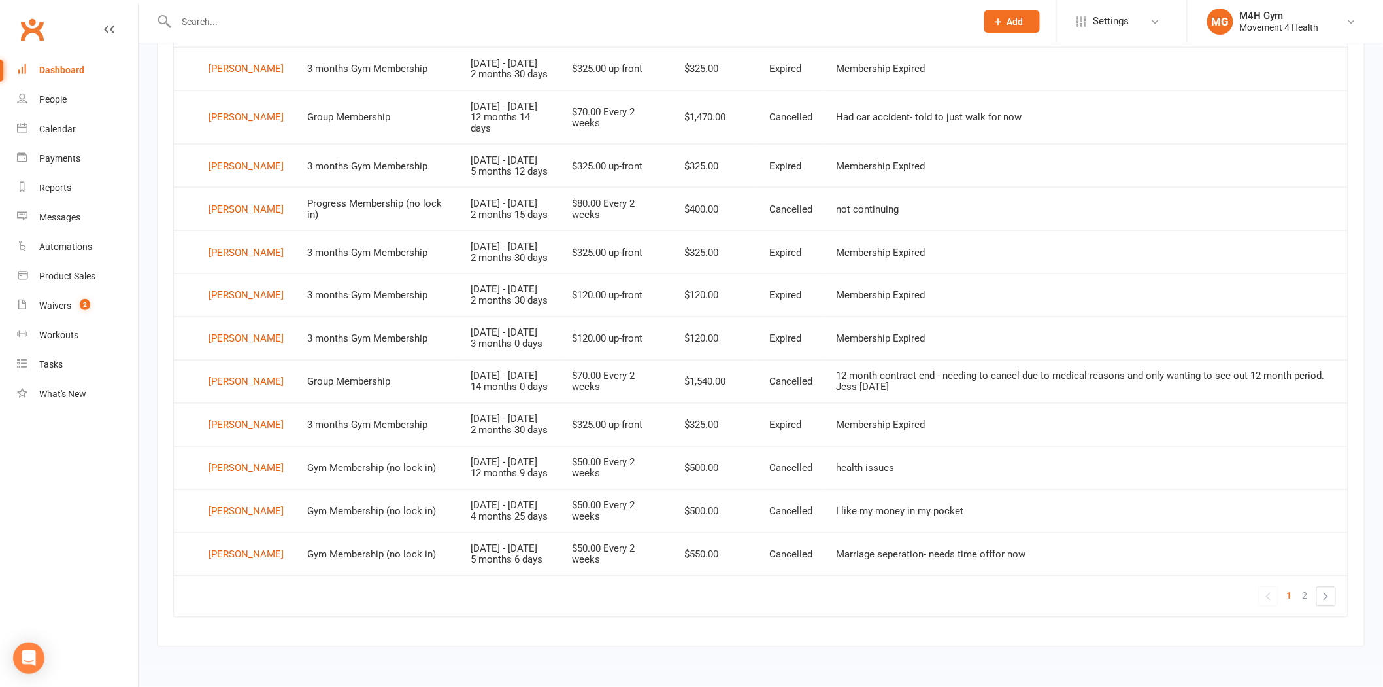
scroll to position [877, 0]
click at [1081, 592] on link "2" at bounding box center [1306, 595] width 16 height 18
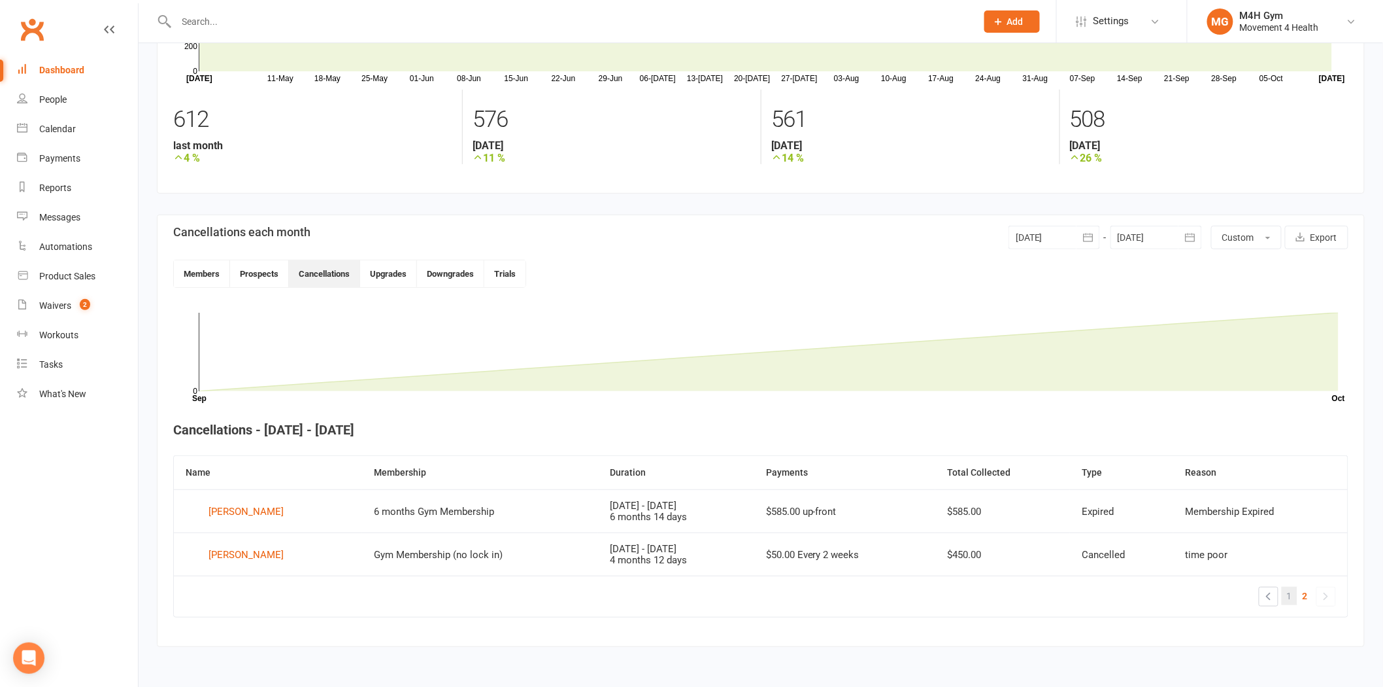
click at [1081, 594] on span "1" at bounding box center [1289, 595] width 5 height 18
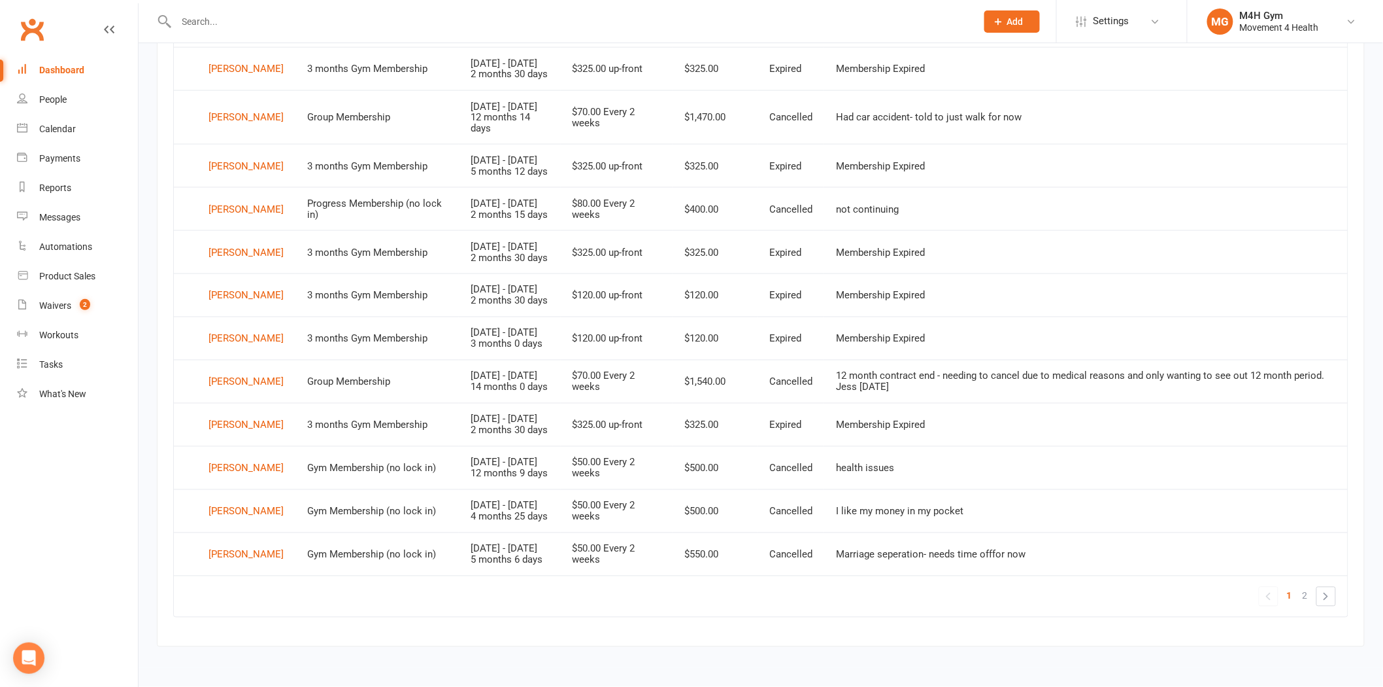
scroll to position [804, 0]
click at [245, 478] on div "[PERSON_NAME]" at bounding box center [246, 468] width 75 height 20
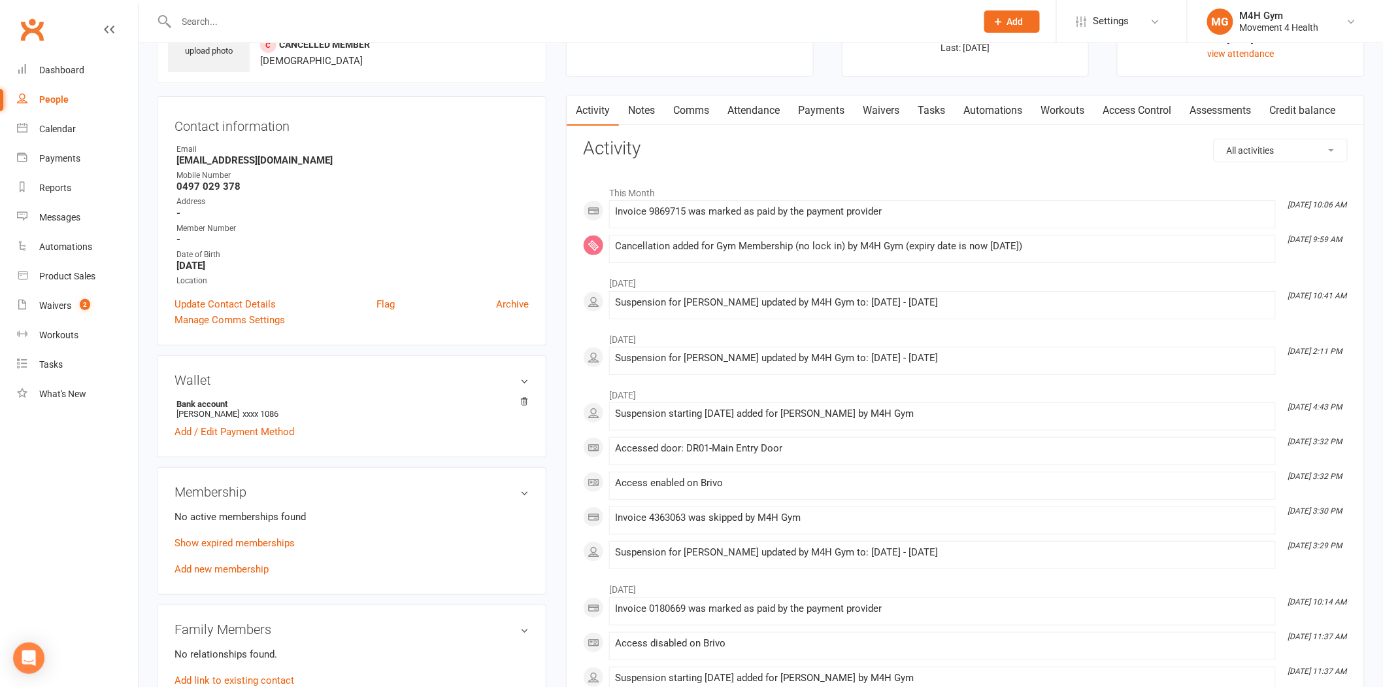
scroll to position [145, 0]
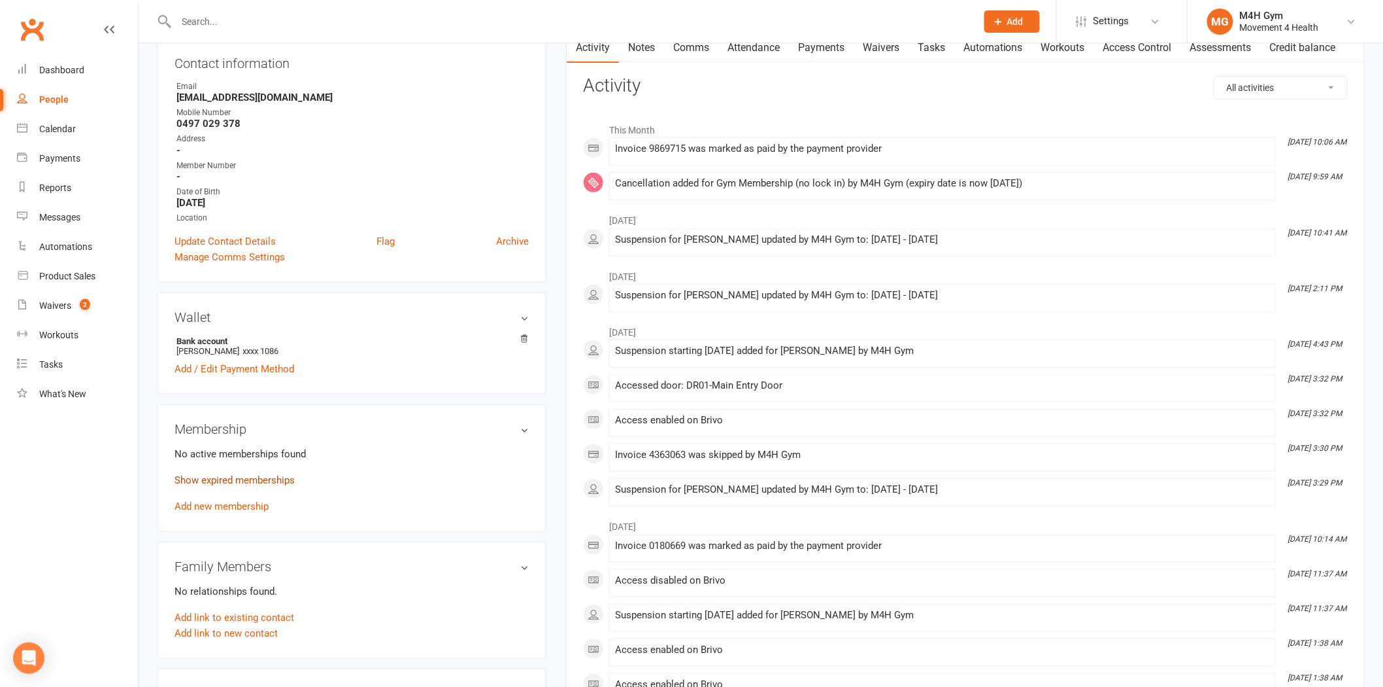
click at [288, 480] on link "Show expired memberships" at bounding box center [235, 480] width 120 height 12
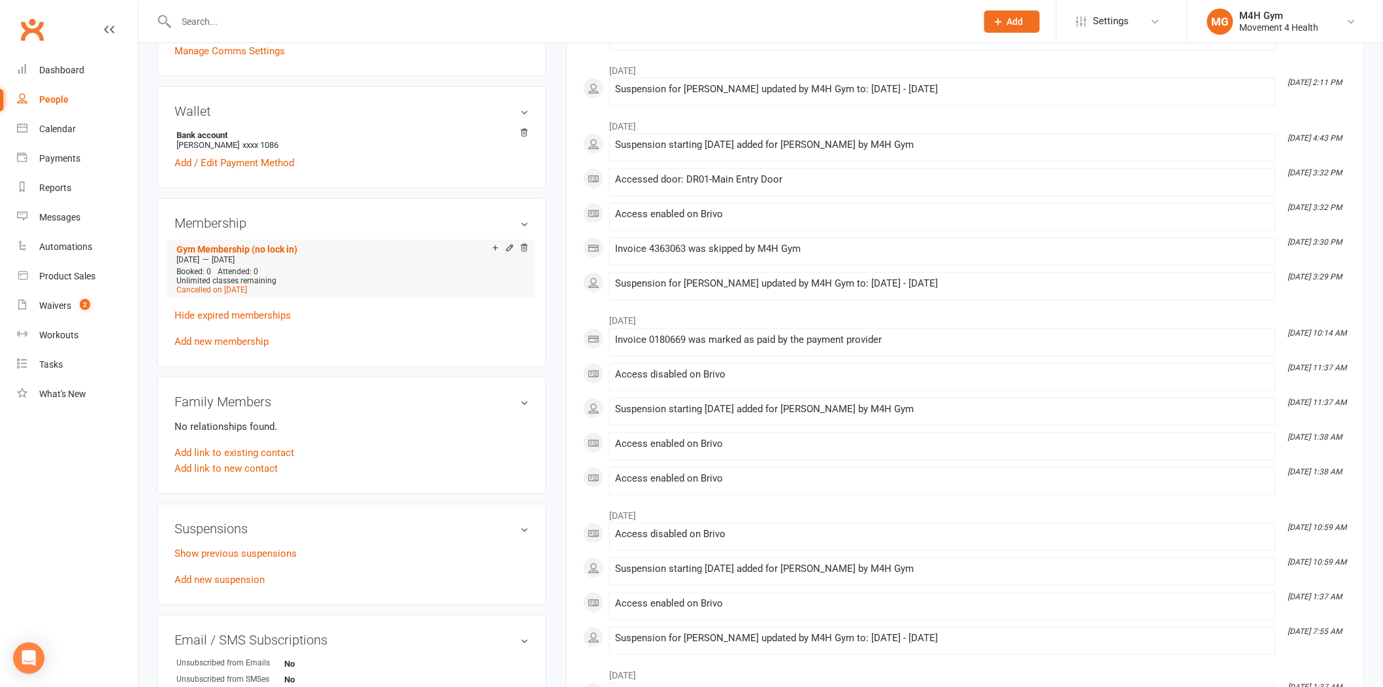
scroll to position [363, 0]
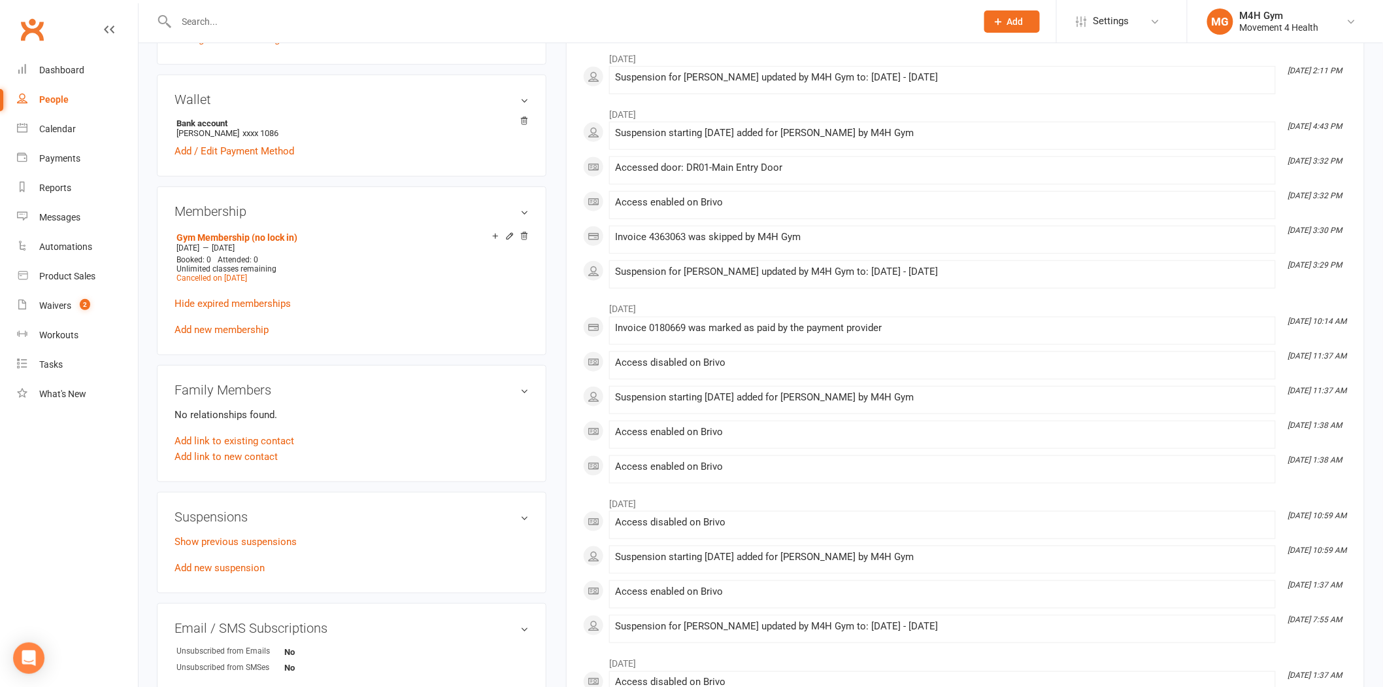
click at [265, 547] on p "Show previous suspensions" at bounding box center [352, 542] width 354 height 16
click at [269, 540] on link "Show previous suspensions" at bounding box center [236, 541] width 122 height 12
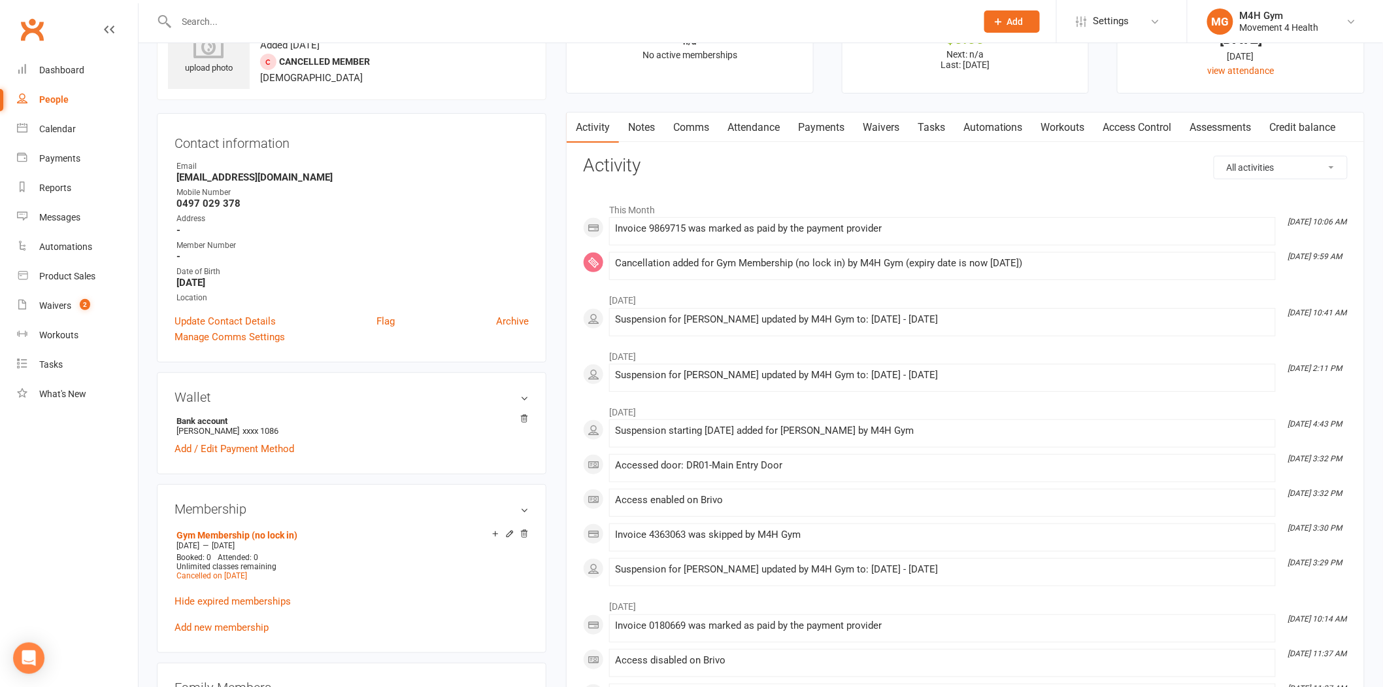
scroll to position [0, 0]
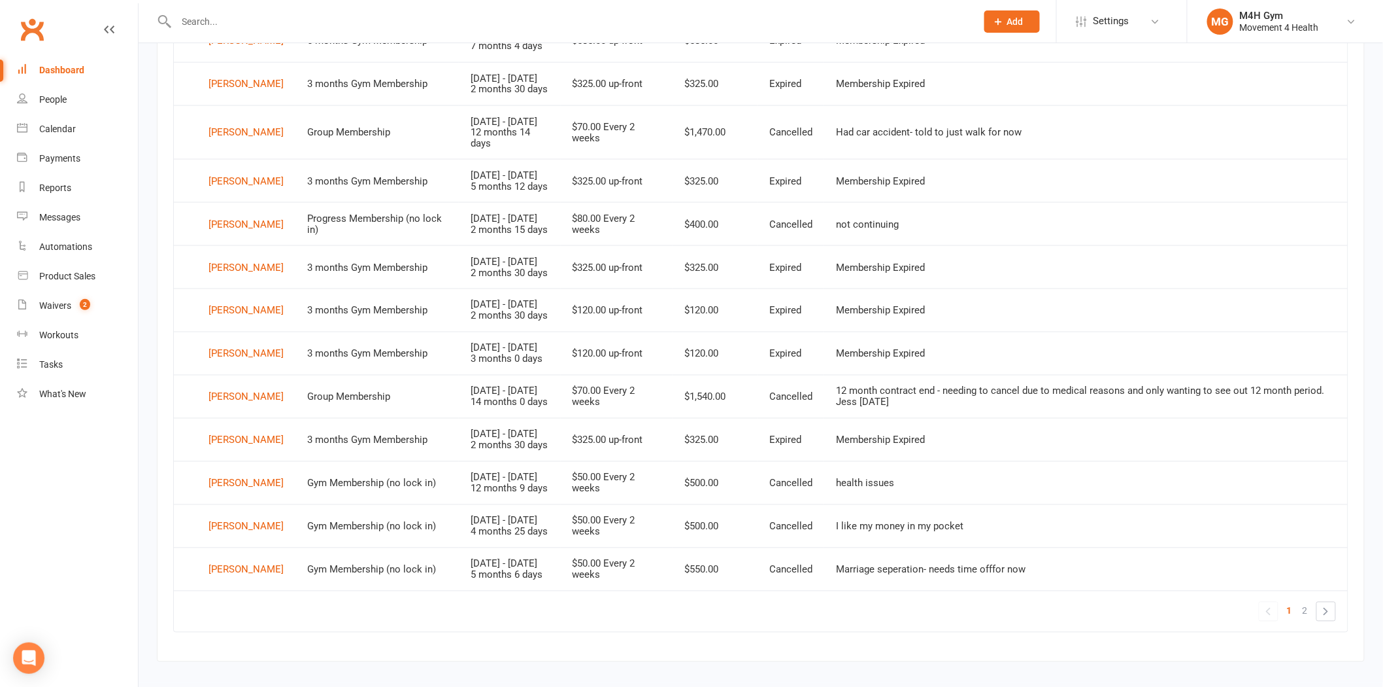
scroll to position [658, 0]
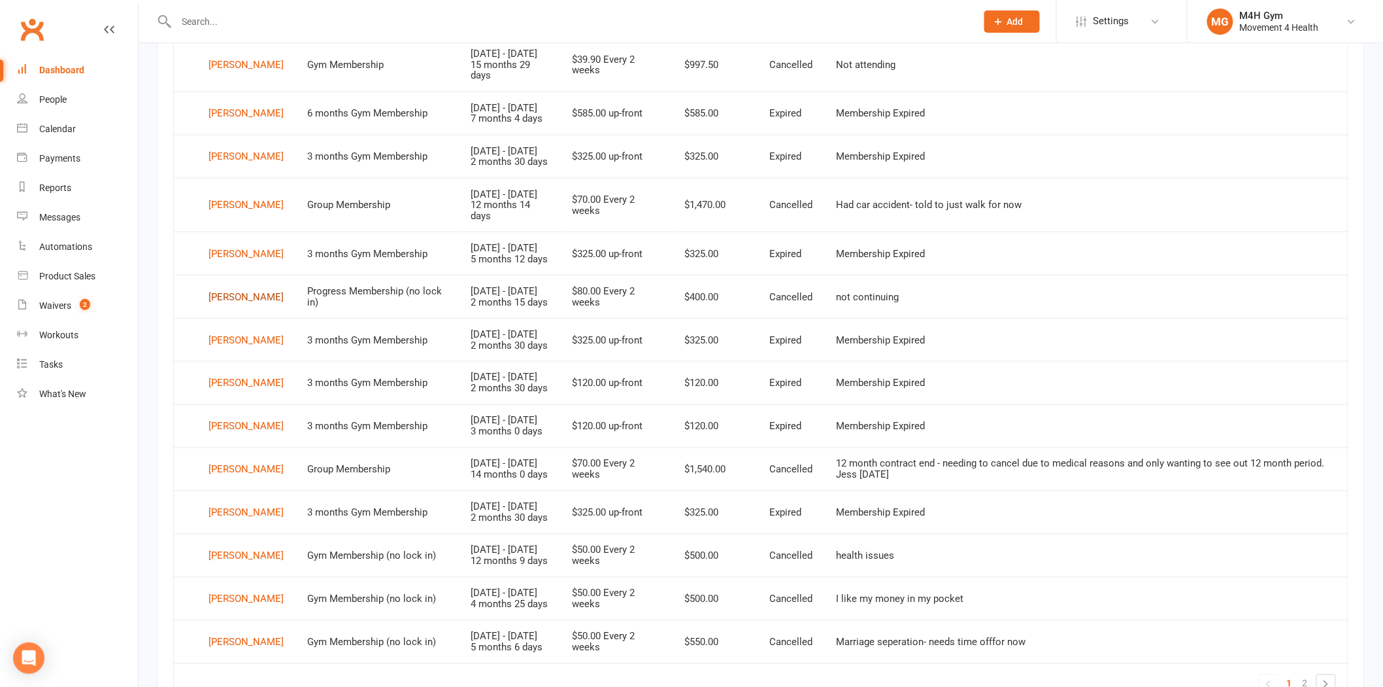
click at [245, 307] on div "[PERSON_NAME]" at bounding box center [246, 297] width 75 height 20
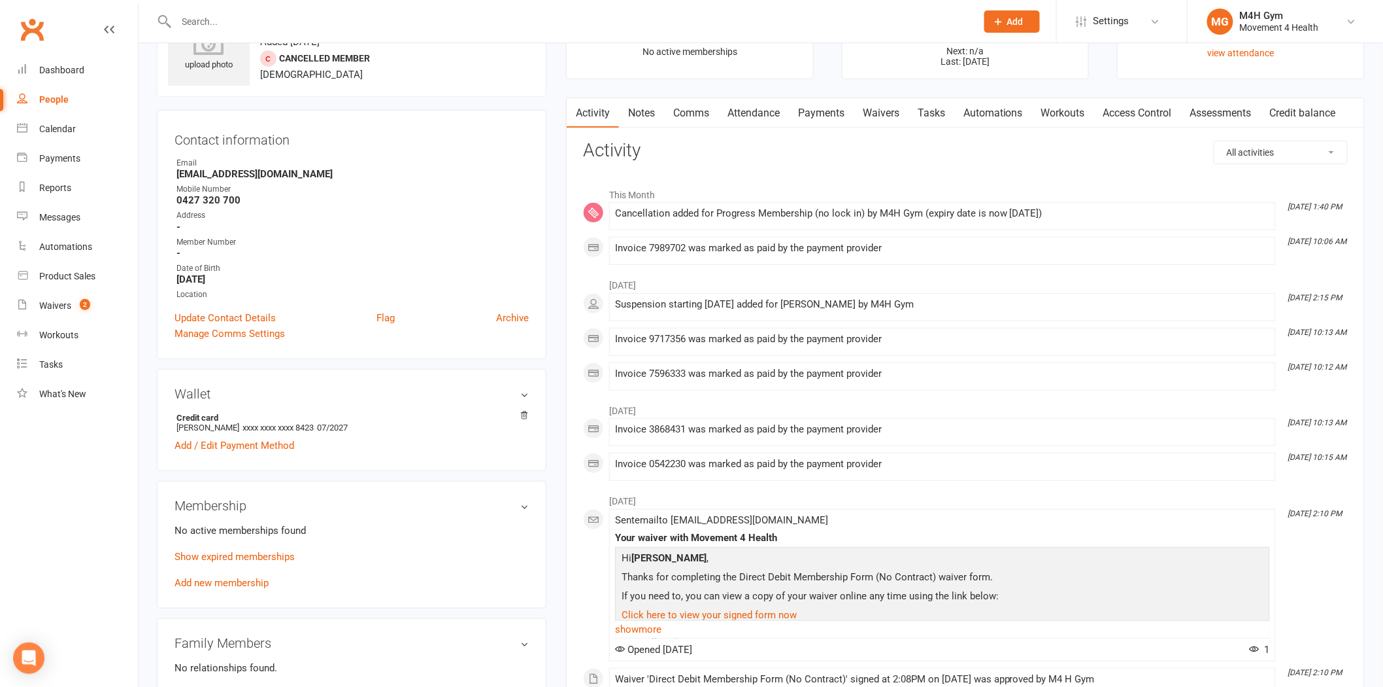
scroll to position [73, 0]
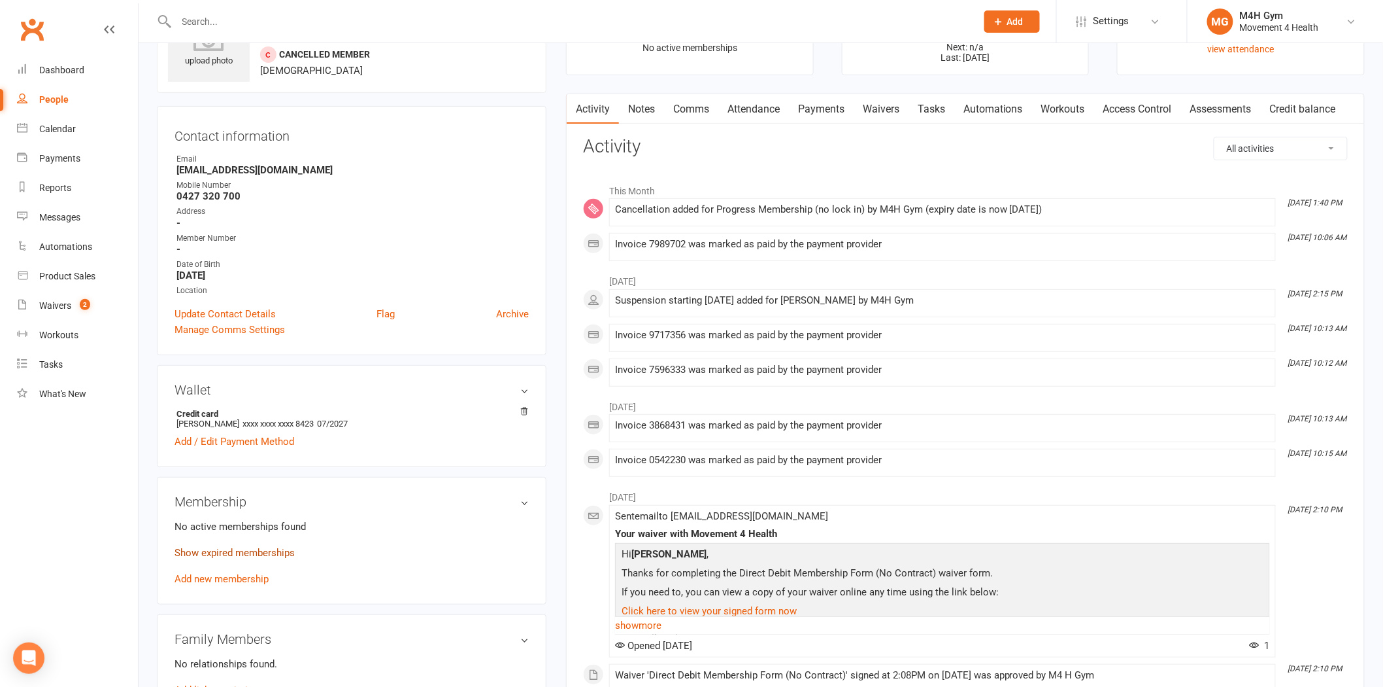
click at [275, 551] on link "Show expired memberships" at bounding box center [235, 553] width 120 height 12
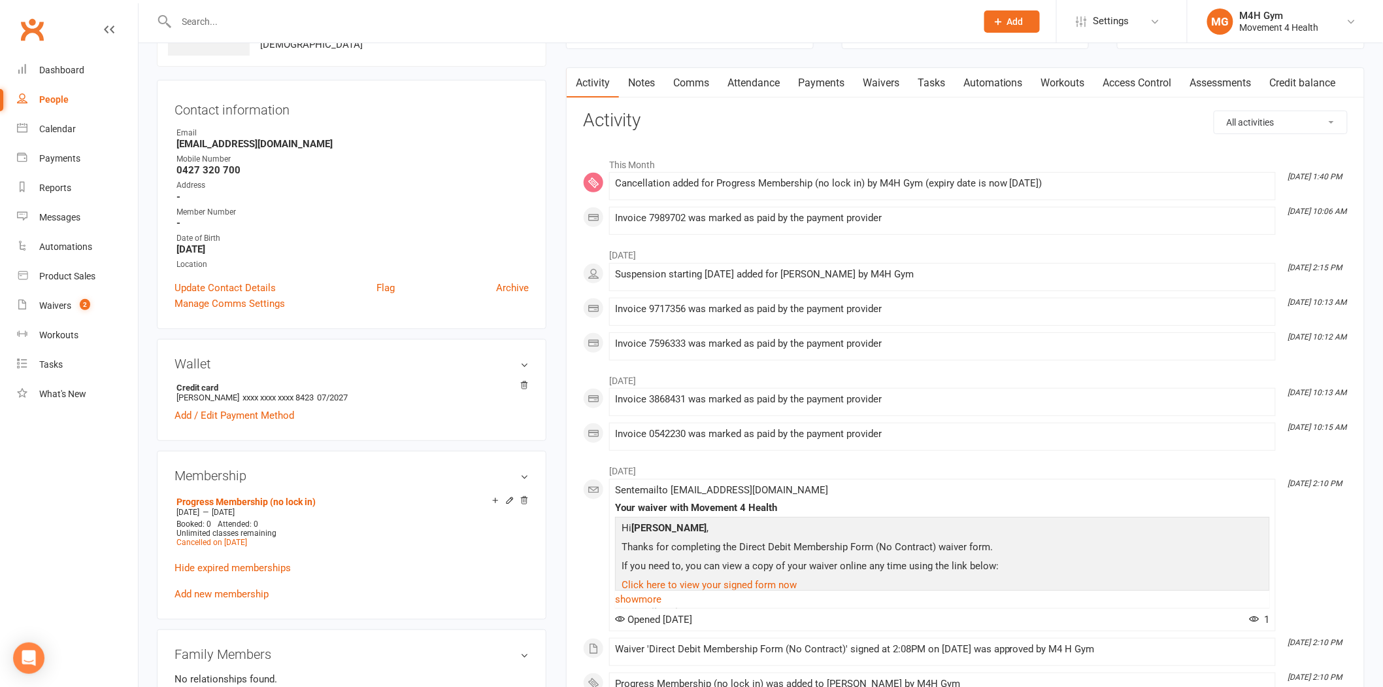
scroll to position [0, 0]
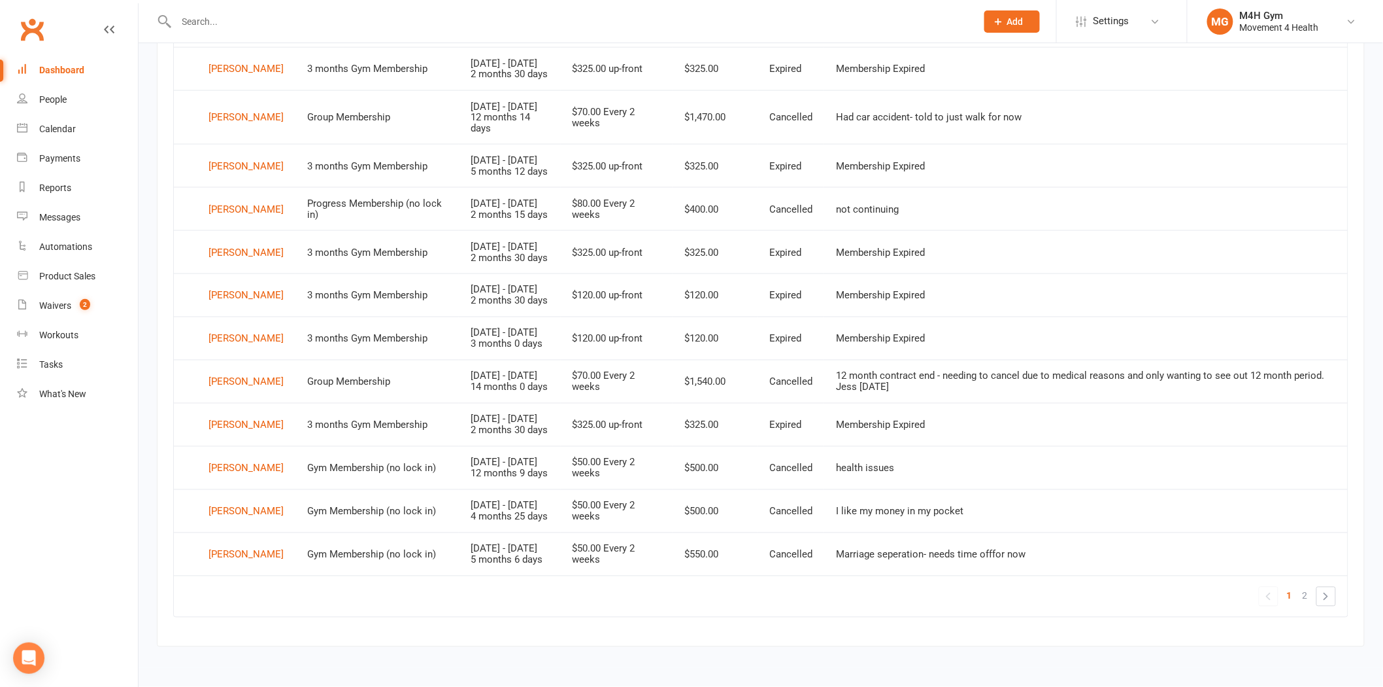
scroll to position [877, 0]
click at [1081, 597] on span "2" at bounding box center [1305, 595] width 5 height 18
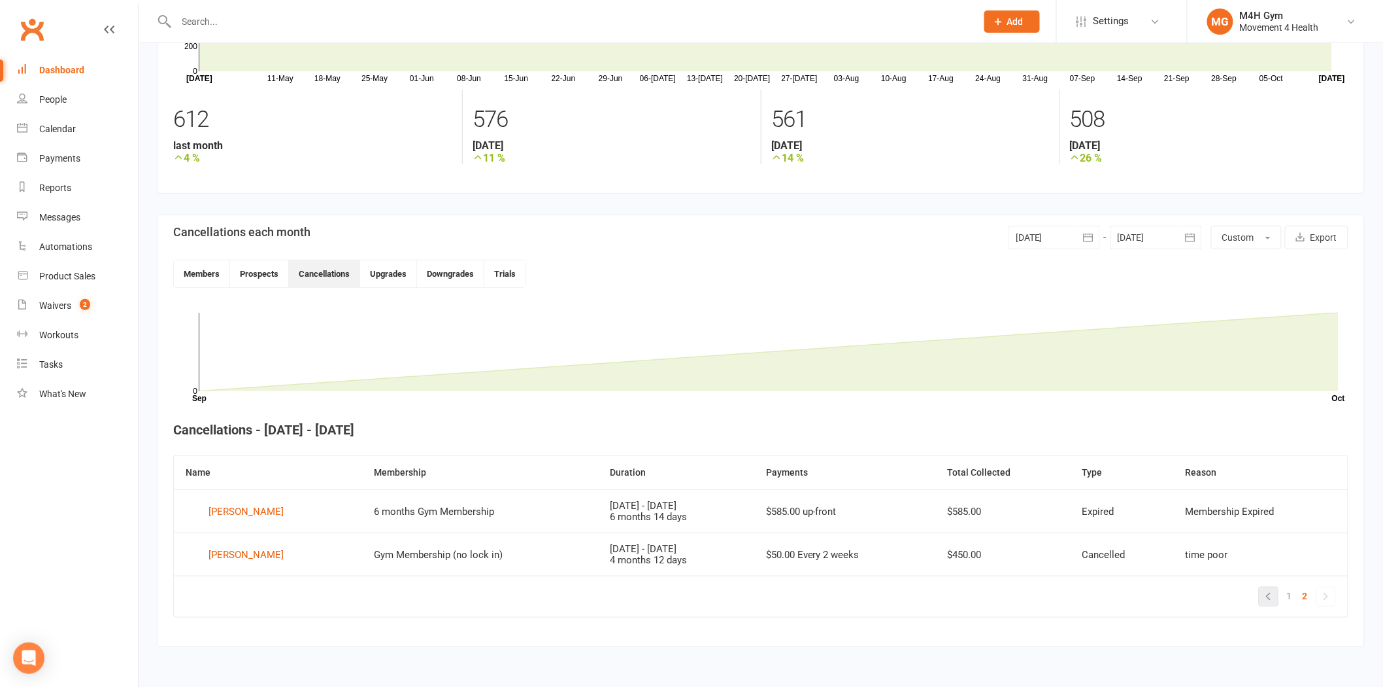
click at [1081, 596] on link "«" at bounding box center [1269, 596] width 18 height 18
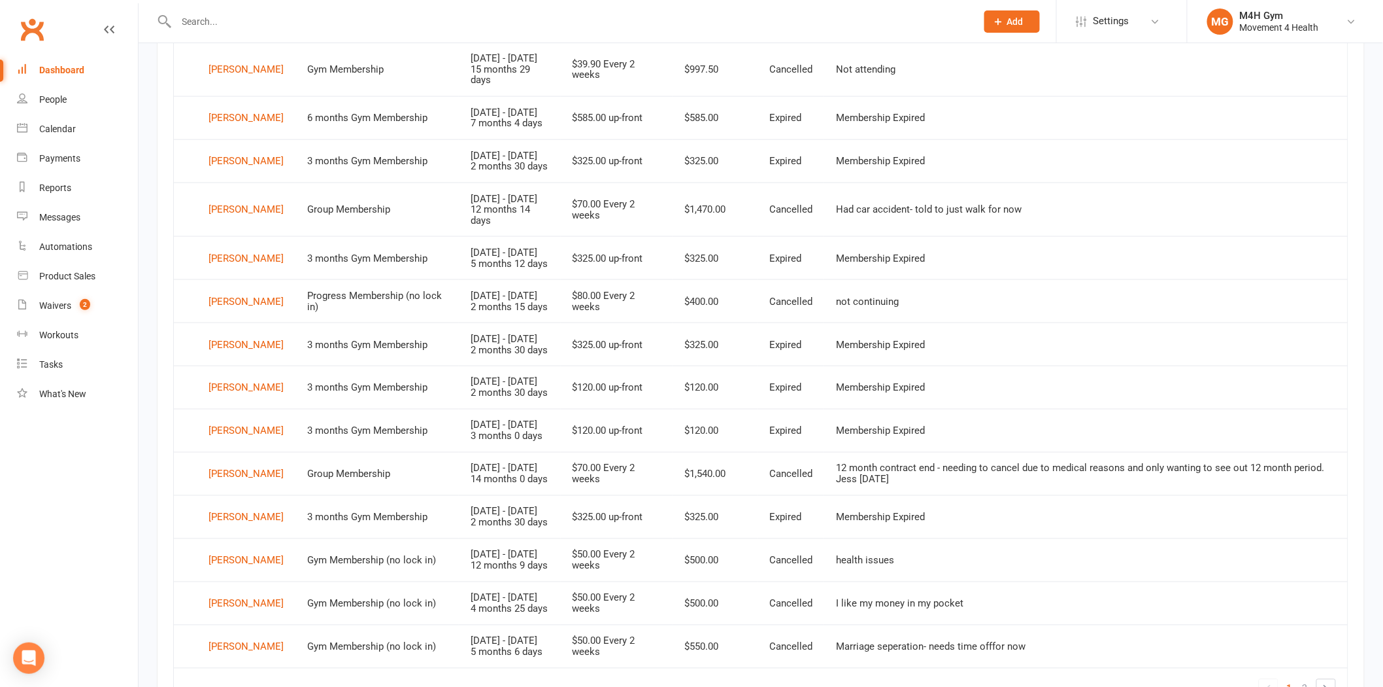
scroll to position [0, 0]
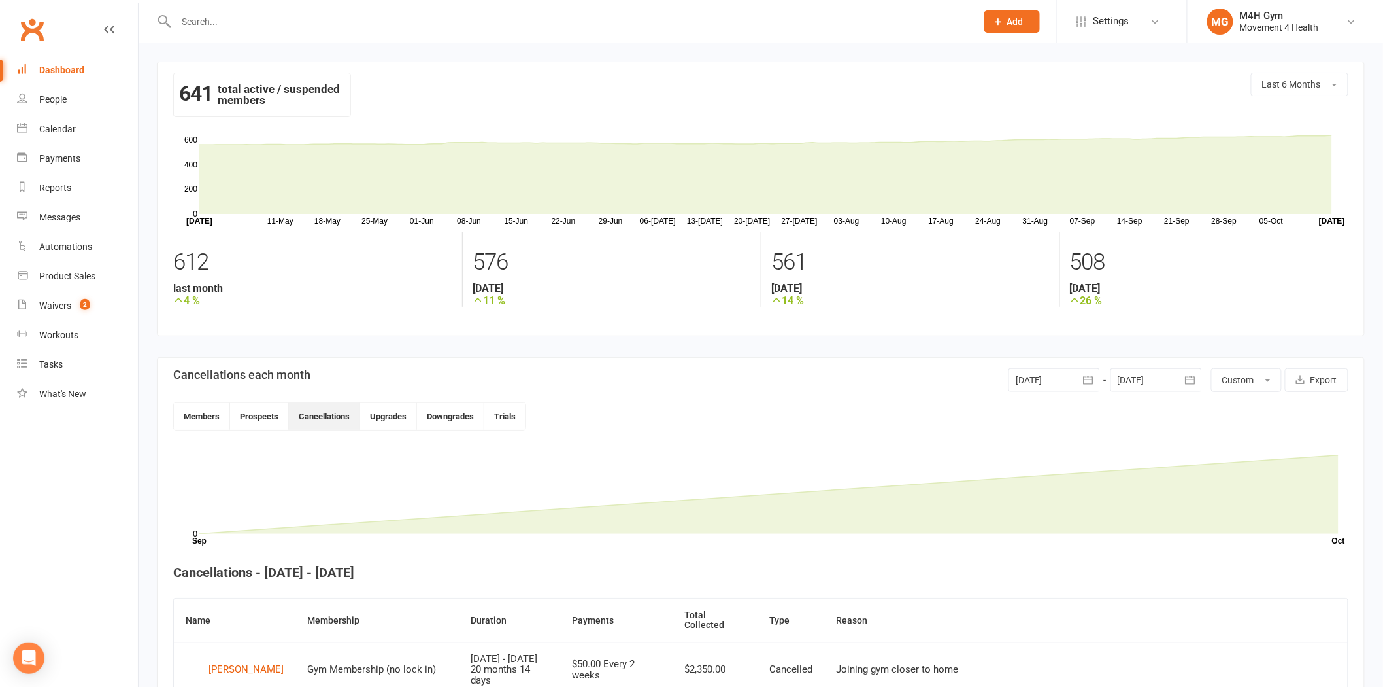
click at [279, 23] on input "text" at bounding box center [570, 21] width 795 height 18
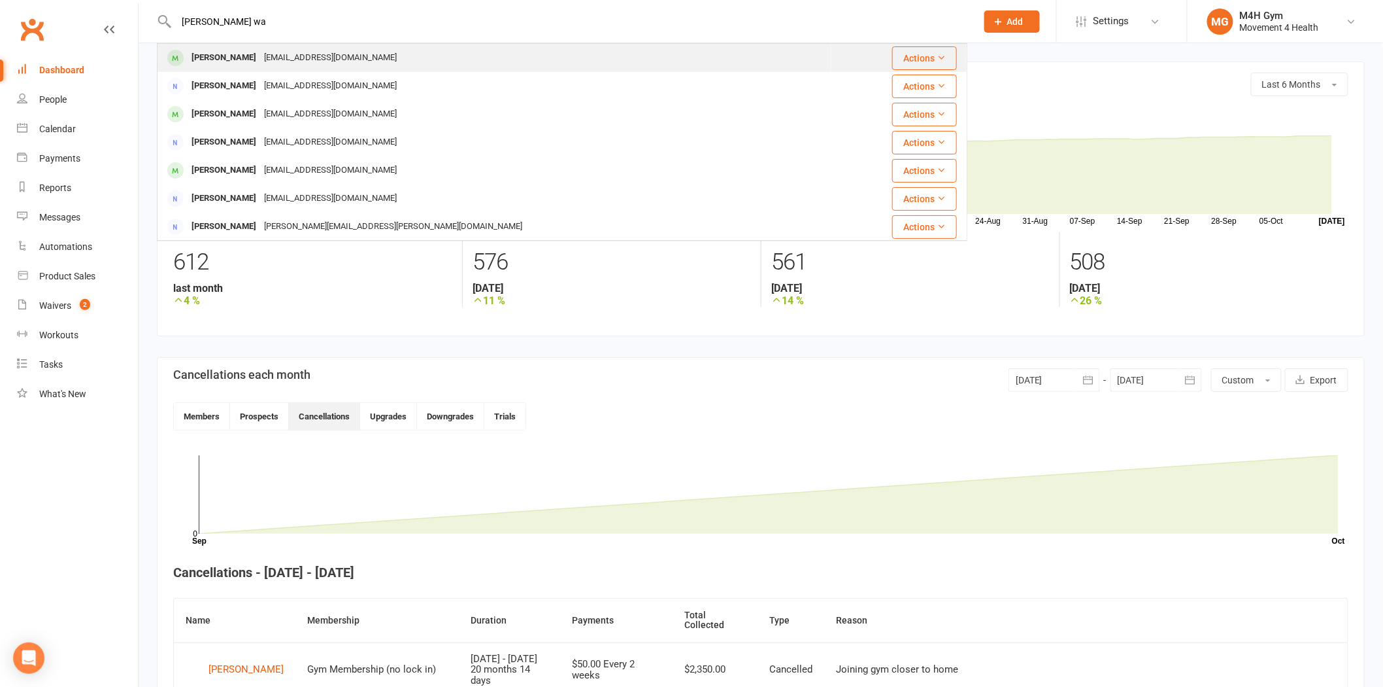
type input "[PERSON_NAME] wa"
click at [292, 50] on div "[EMAIL_ADDRESS][DOMAIN_NAME]" at bounding box center [330, 57] width 141 height 19
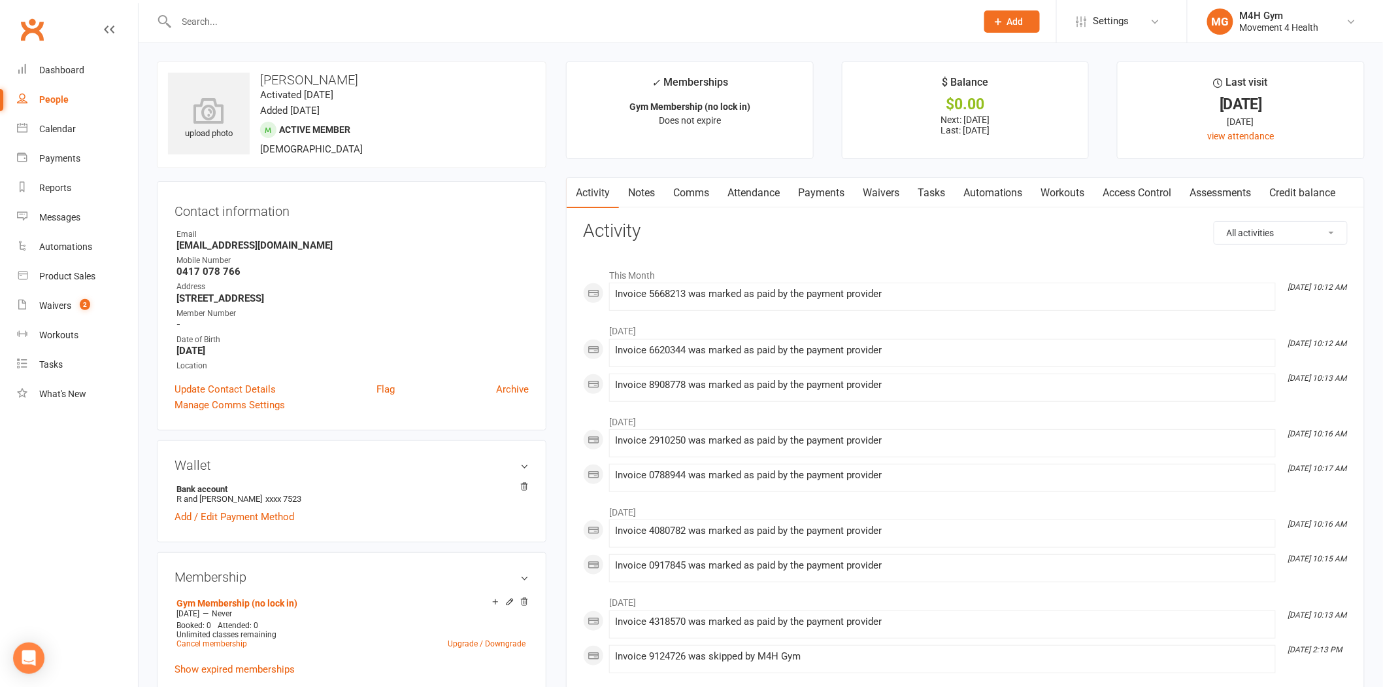
click at [1081, 194] on link "Access Control" at bounding box center [1138, 193] width 87 height 30
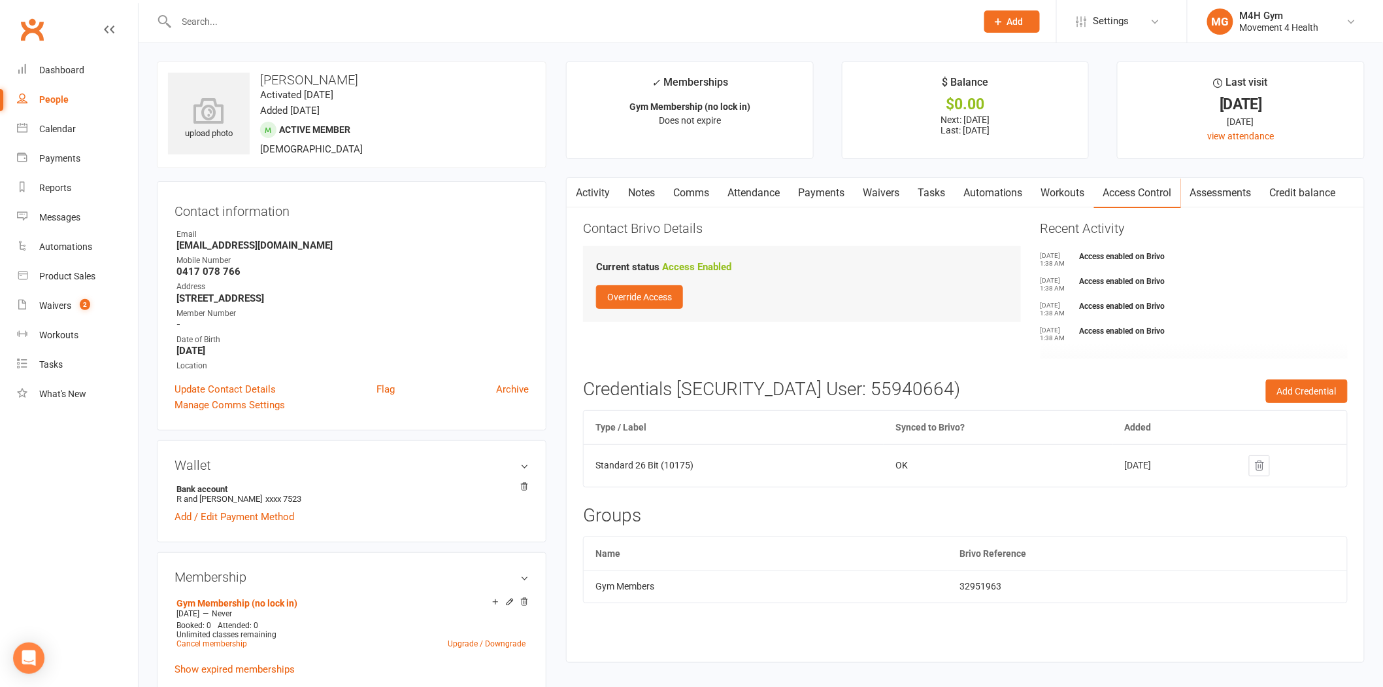
click at [586, 188] on link "Activity" at bounding box center [593, 193] width 52 height 30
